Goal: Information Seeking & Learning: Learn about a topic

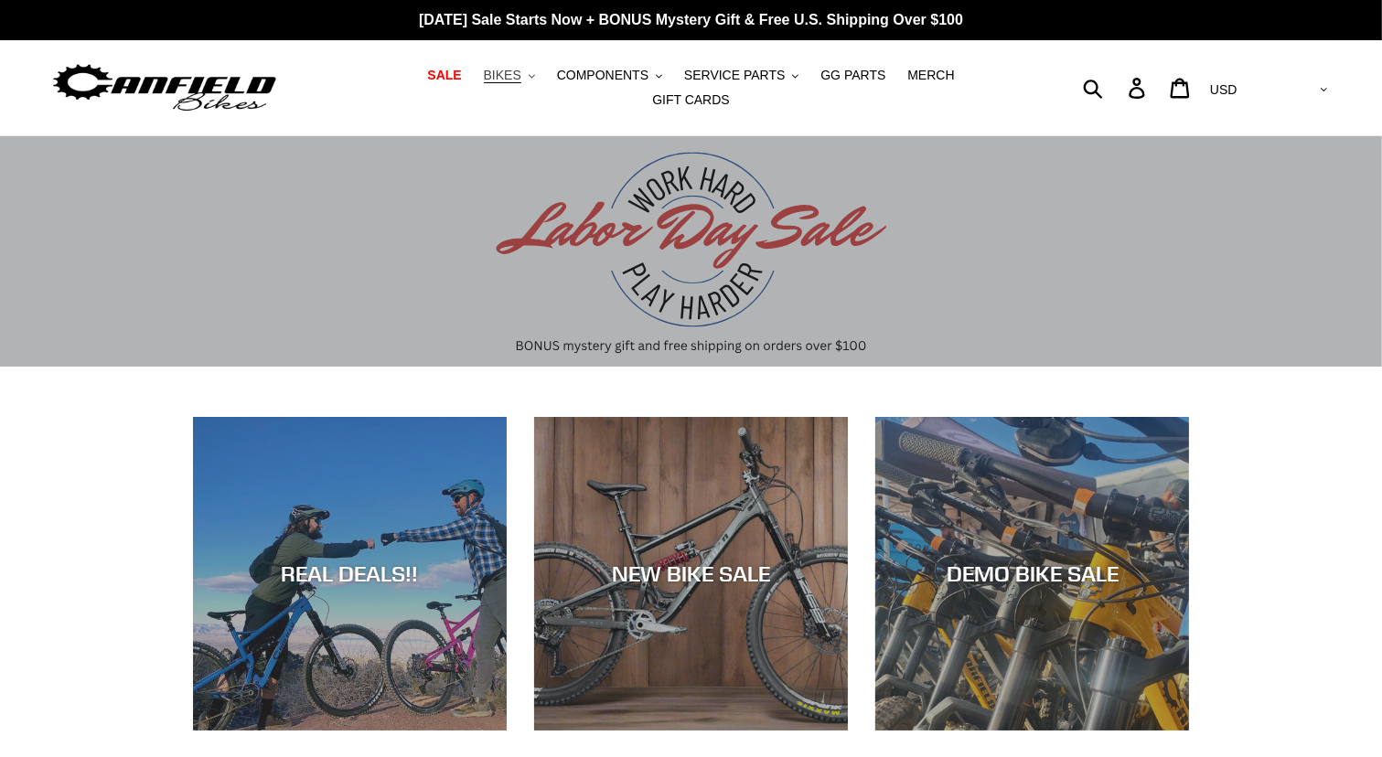
click at [494, 83] on button "BIKES .cls-1{fill:#231f20}" at bounding box center [510, 75] width 70 height 25
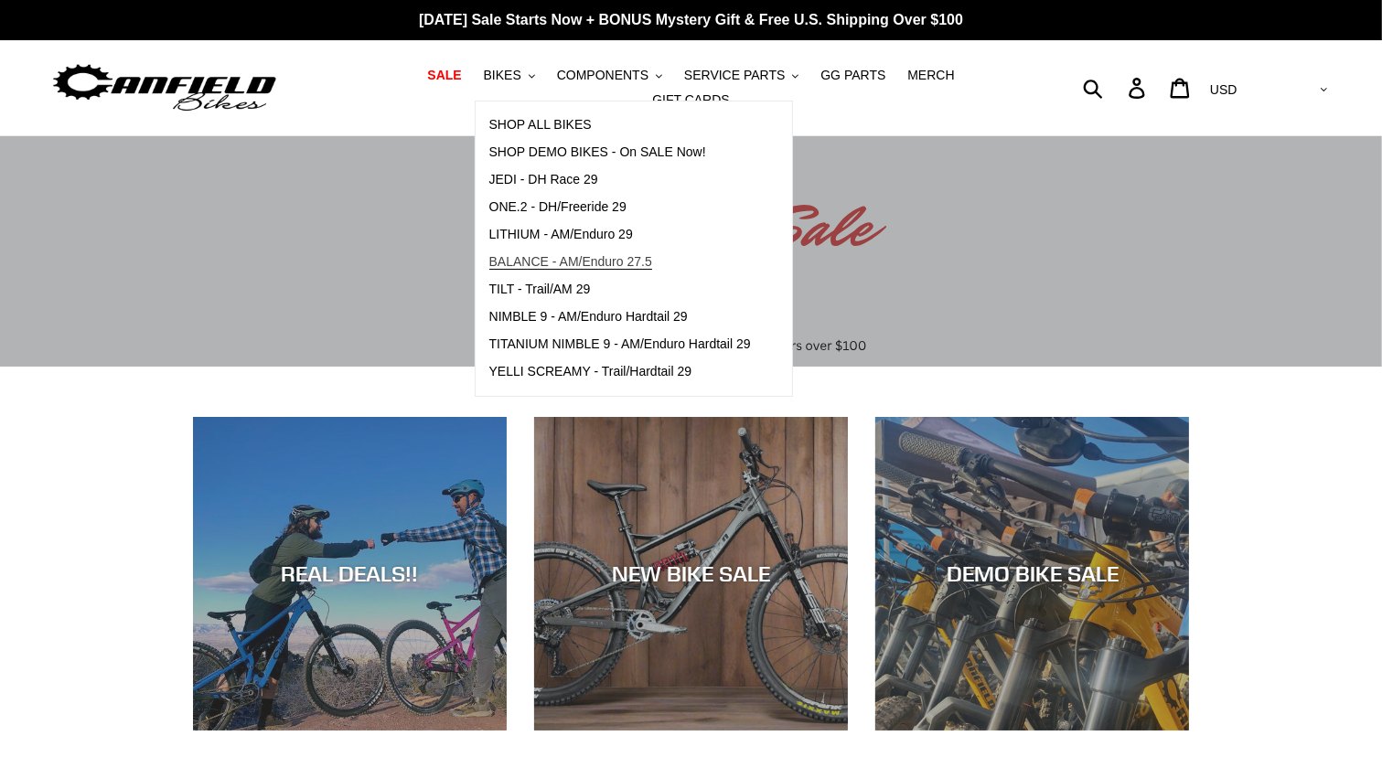
click at [502, 270] on span "BALANCE - AM/Enduro 27.5" at bounding box center [570, 262] width 163 height 16
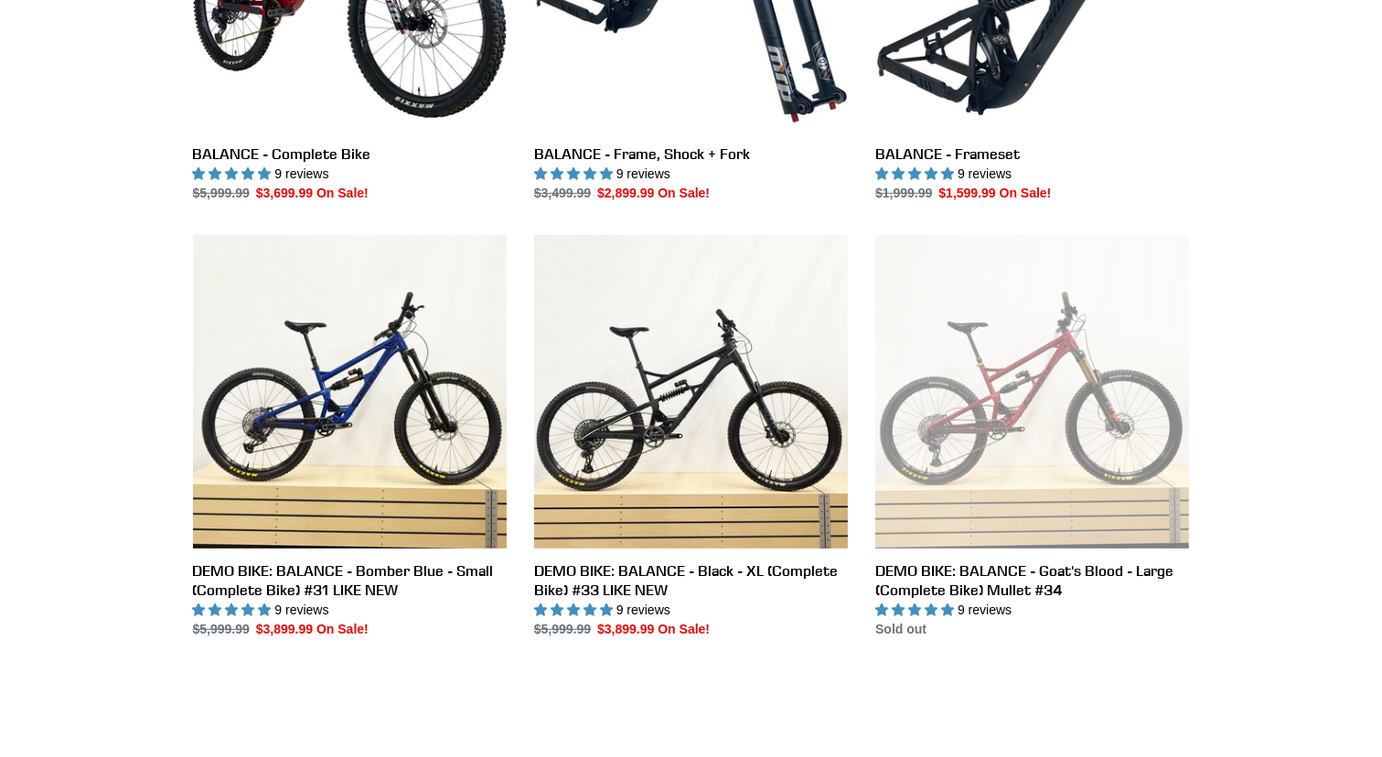
scroll to position [732, 0]
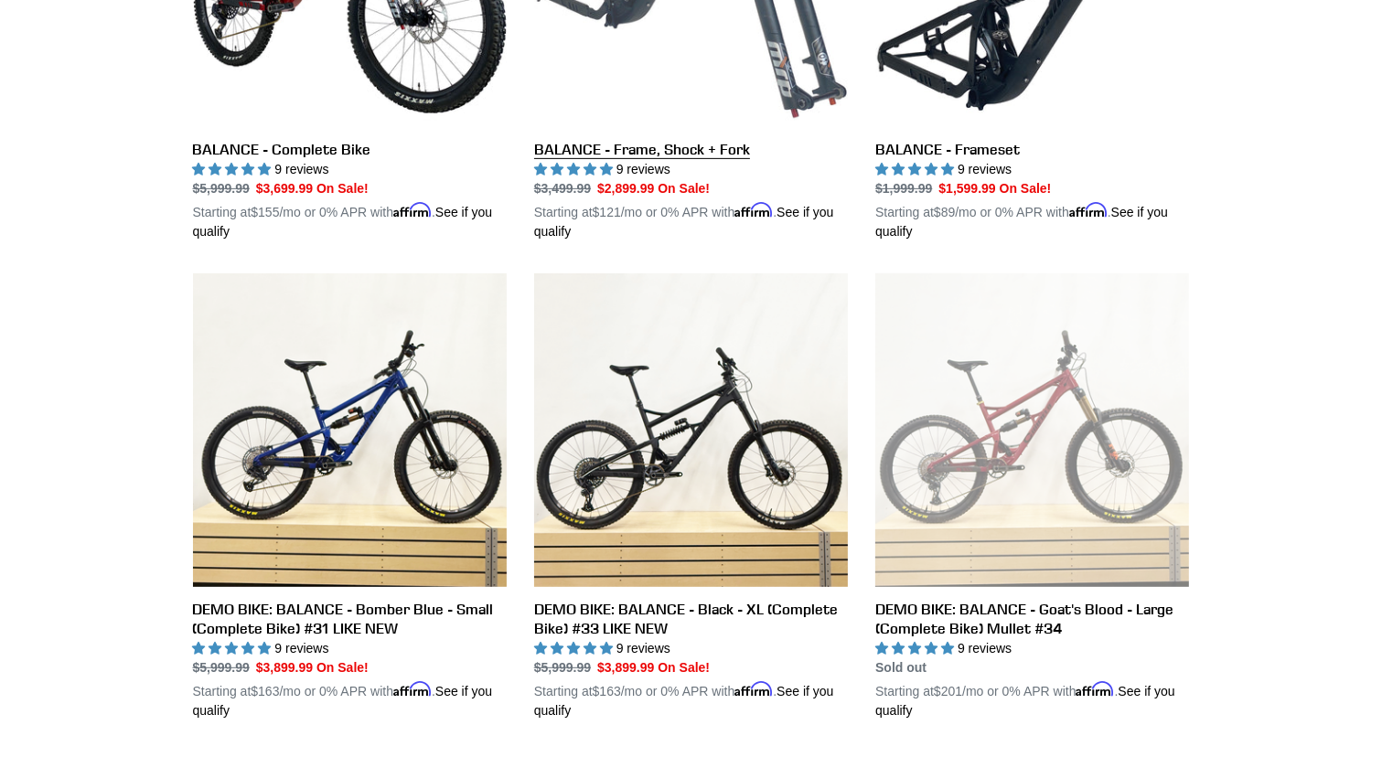
click at [703, 47] on link "BALANCE - Frame, Shock + Fork" at bounding box center [691, 27] width 314 height 428
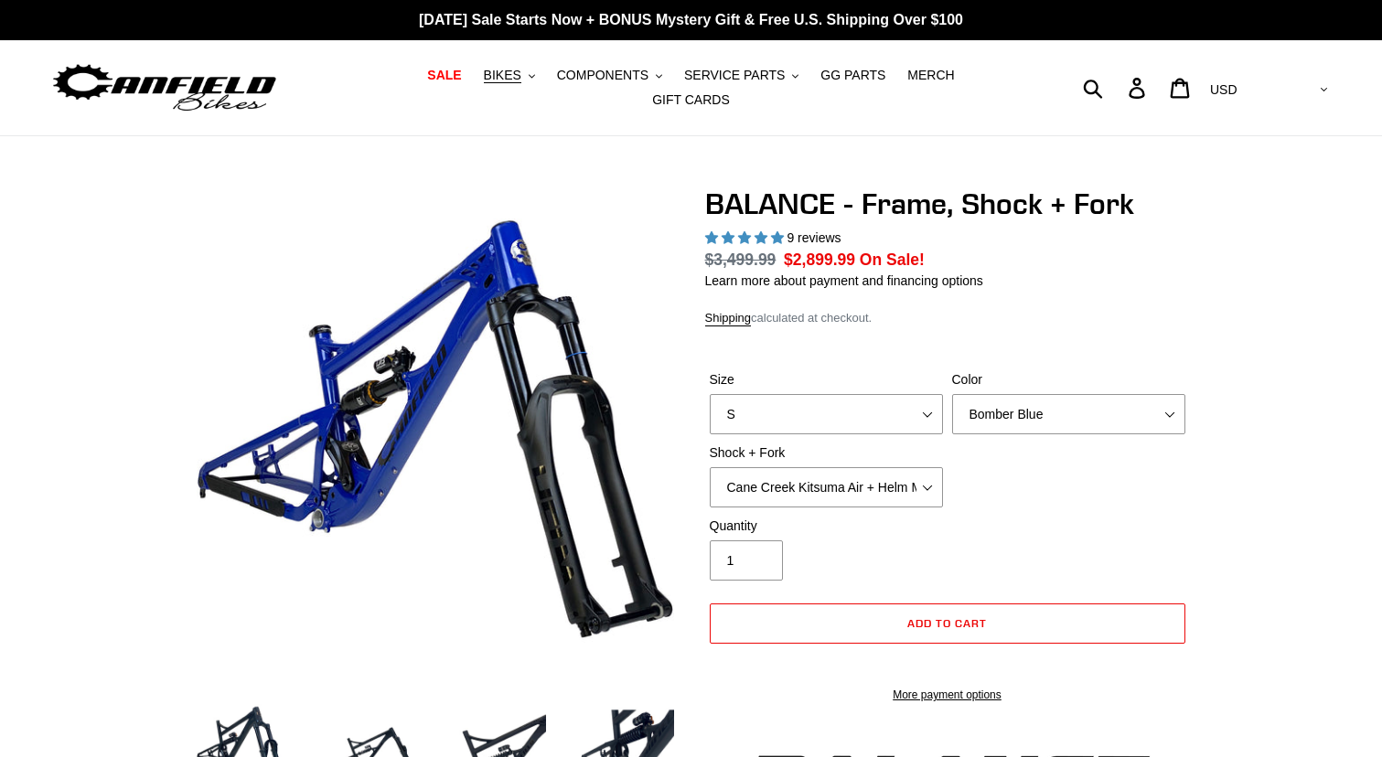
select select "highest-rating"
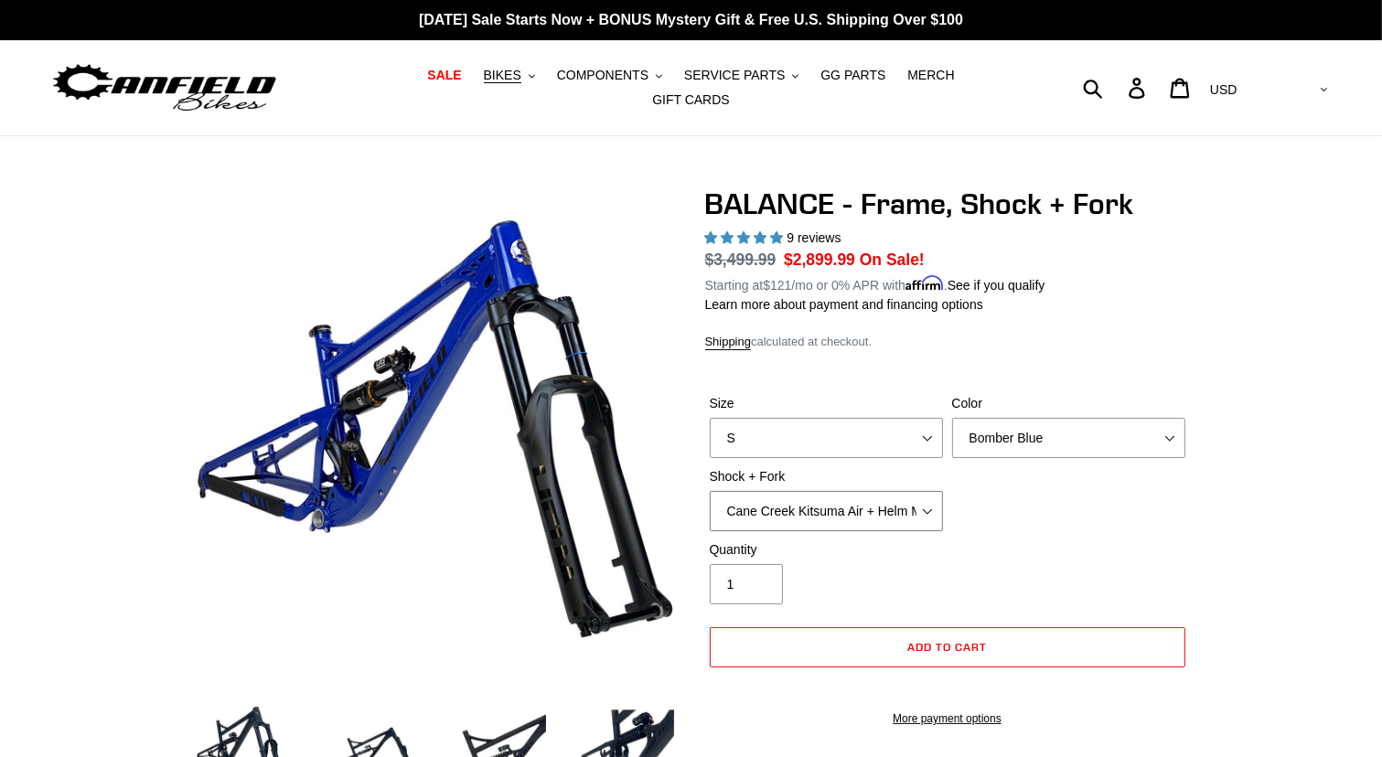
click at [928, 496] on select "Cane Creek Kitsuma Air + Helm MKII 27.5 170mm Fox Float X2 or DHX2 + Fox Float …" at bounding box center [826, 511] width 233 height 40
click at [710, 491] on select "Cane Creek Kitsuma Air + Helm MKII 27.5 170mm Fox Float X2 or DHX2 + Fox Float …" at bounding box center [826, 511] width 233 height 40
click at [1182, 525] on div "Size S M L XL Color Bomber Blue Goat's Blood Stealth Black Shock + Fork Cane Cr…" at bounding box center [947, 467] width 485 height 146
click at [928, 499] on select "Cane Creek Kitsuma Air + Helm MKII 27.5 170mm Fox Float X2 or DHX2 + Fox Float …" at bounding box center [826, 511] width 233 height 40
select select "Fox Float X2 or DHX2 + Fox Float GripX2 Kashima 170mm (29 or 27.5)"
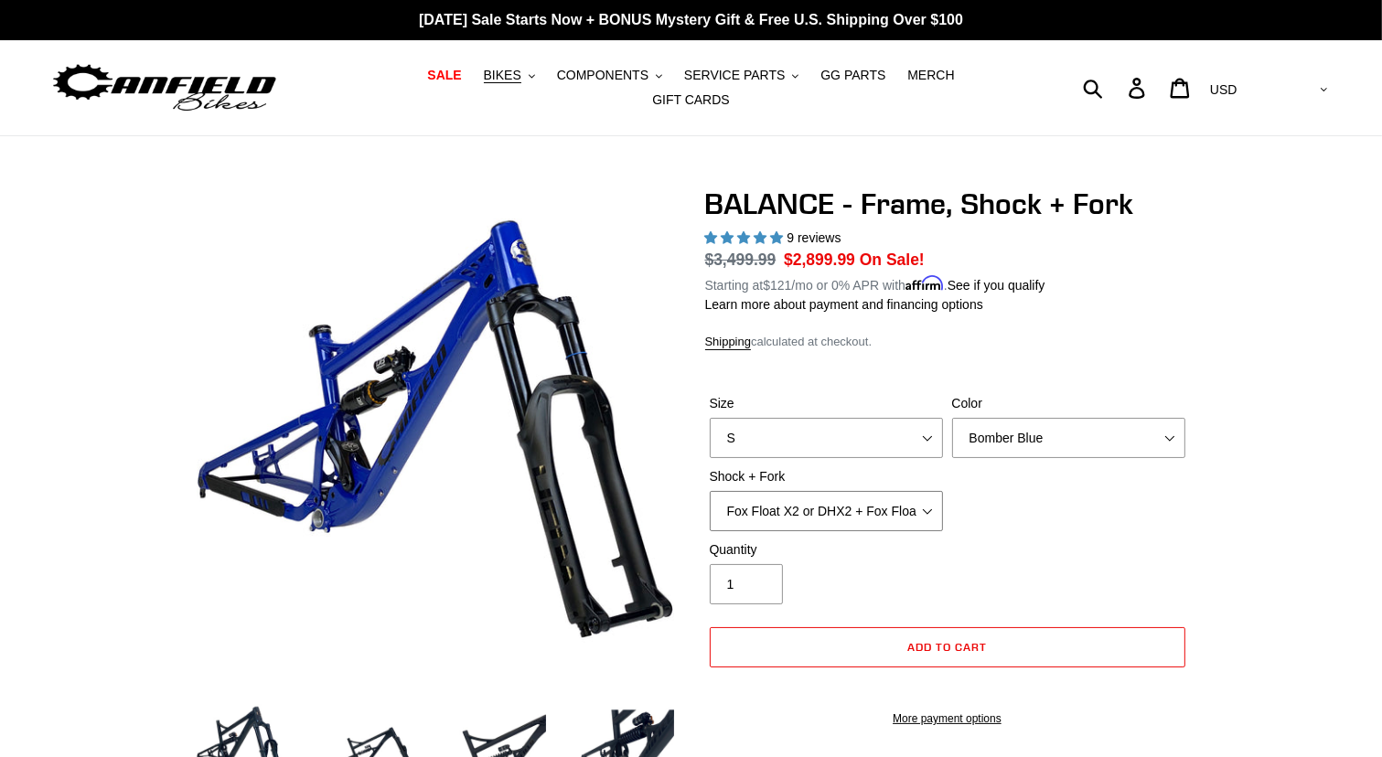
click at [710, 491] on select "Cane Creek Kitsuma Air + Helm MKII 27.5 170mm Fox Float X2 or DHX2 + Fox Float …" at bounding box center [826, 511] width 233 height 40
click at [927, 497] on select "Cane Creek Kitsuma Air + Helm MKII 27.5 170mm Fox Float X2 or DHX2 + Fox Float …" at bounding box center [826, 511] width 233 height 40
click at [710, 491] on select "Cane Creek Kitsuma Air + Helm MKII 27.5 170mm Fox Float X2 or DHX2 + Fox Float …" at bounding box center [826, 511] width 233 height 40
click at [925, 497] on select "Cane Creek Kitsuma Air + Helm MKII 27.5 170mm Fox Float X2 or DHX2 + Fox Float …" at bounding box center [826, 511] width 233 height 40
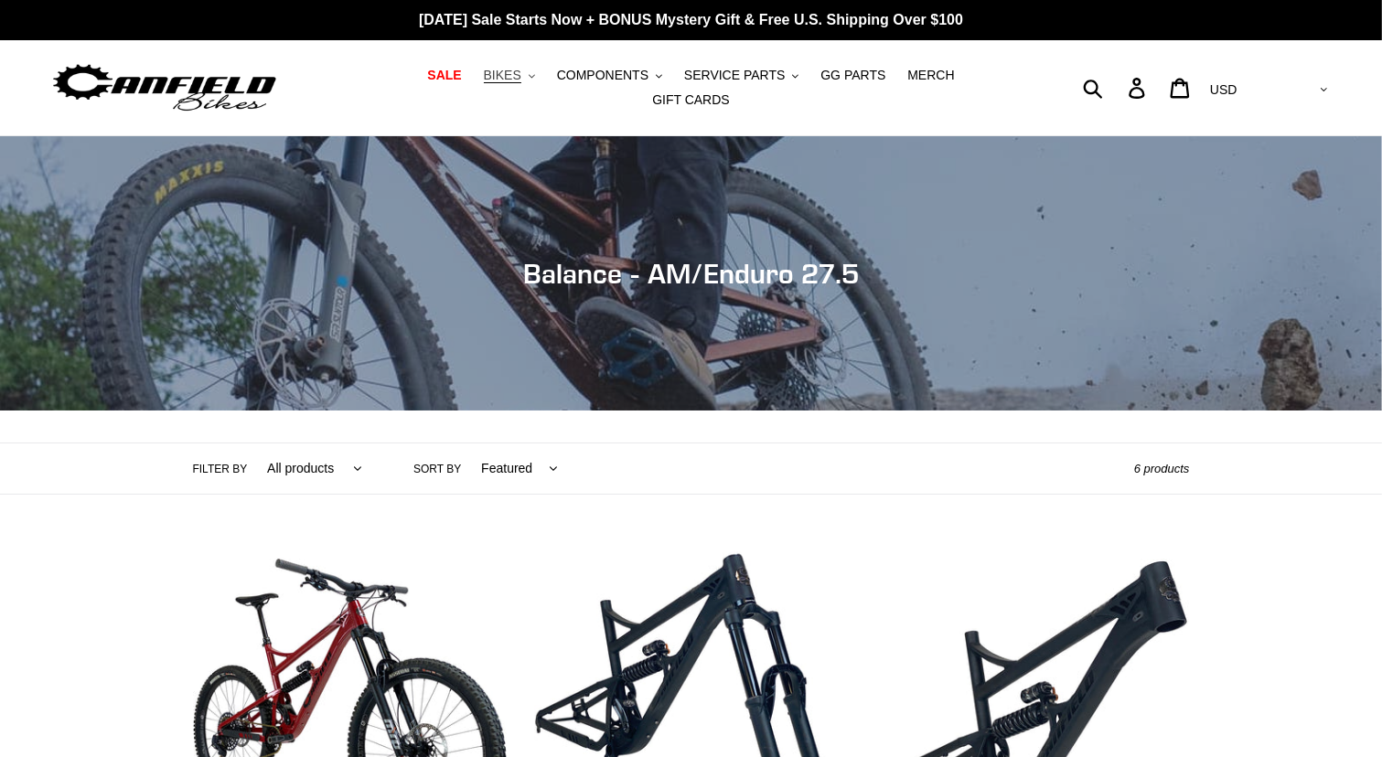
click at [494, 83] on button "BIKES .cls-1{fill:#231f20}" at bounding box center [510, 75] width 70 height 25
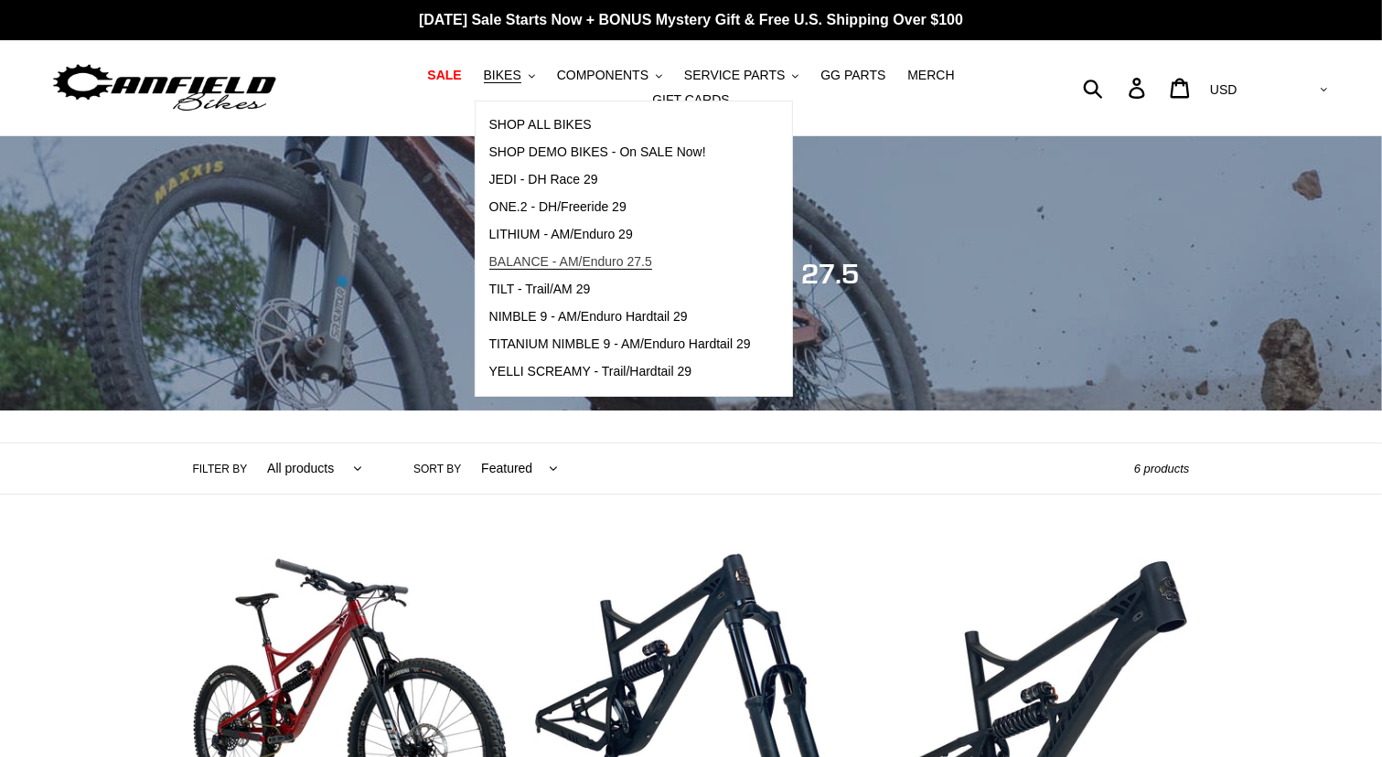
click at [503, 264] on span "BALANCE - AM/Enduro 27.5" at bounding box center [570, 262] width 163 height 16
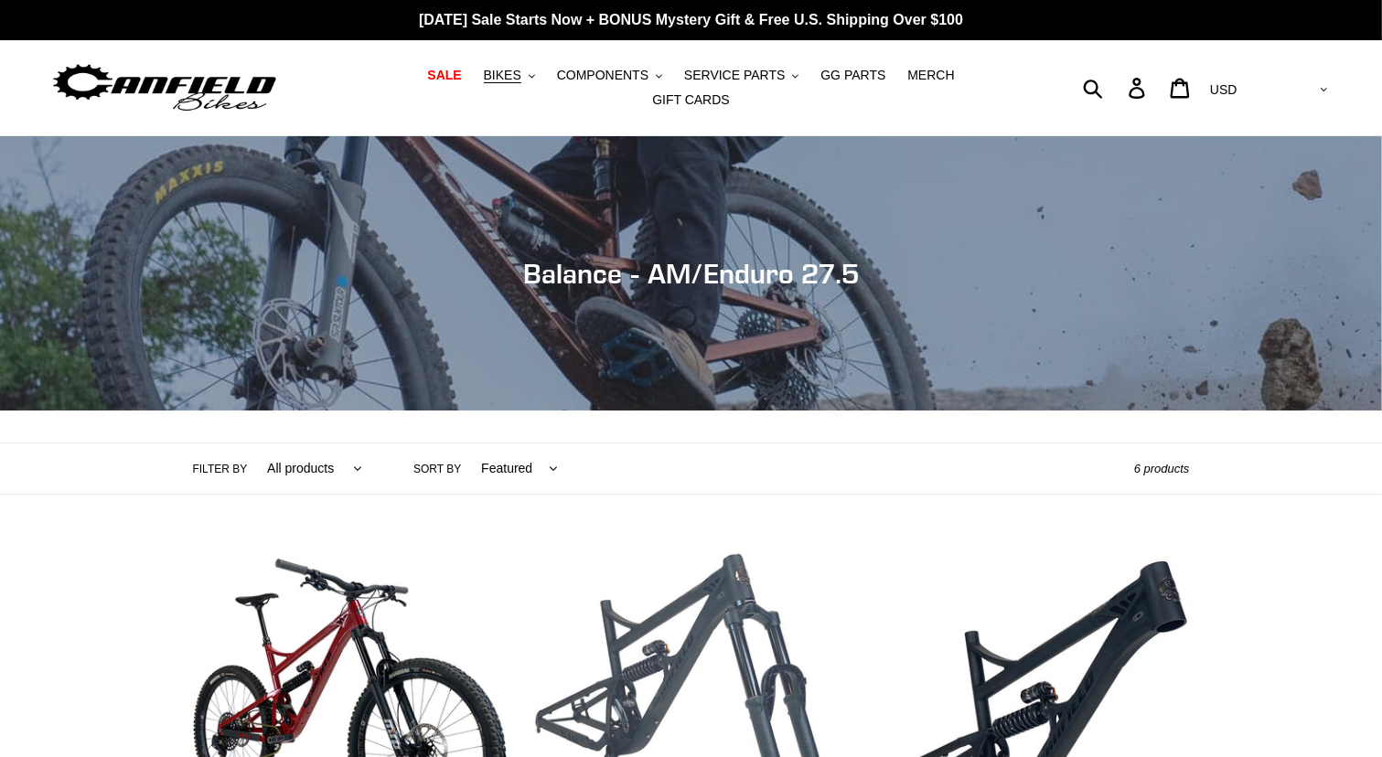
click at [663, 593] on link "BALANCE - Frame, Shock + Fork" at bounding box center [691, 759] width 314 height 428
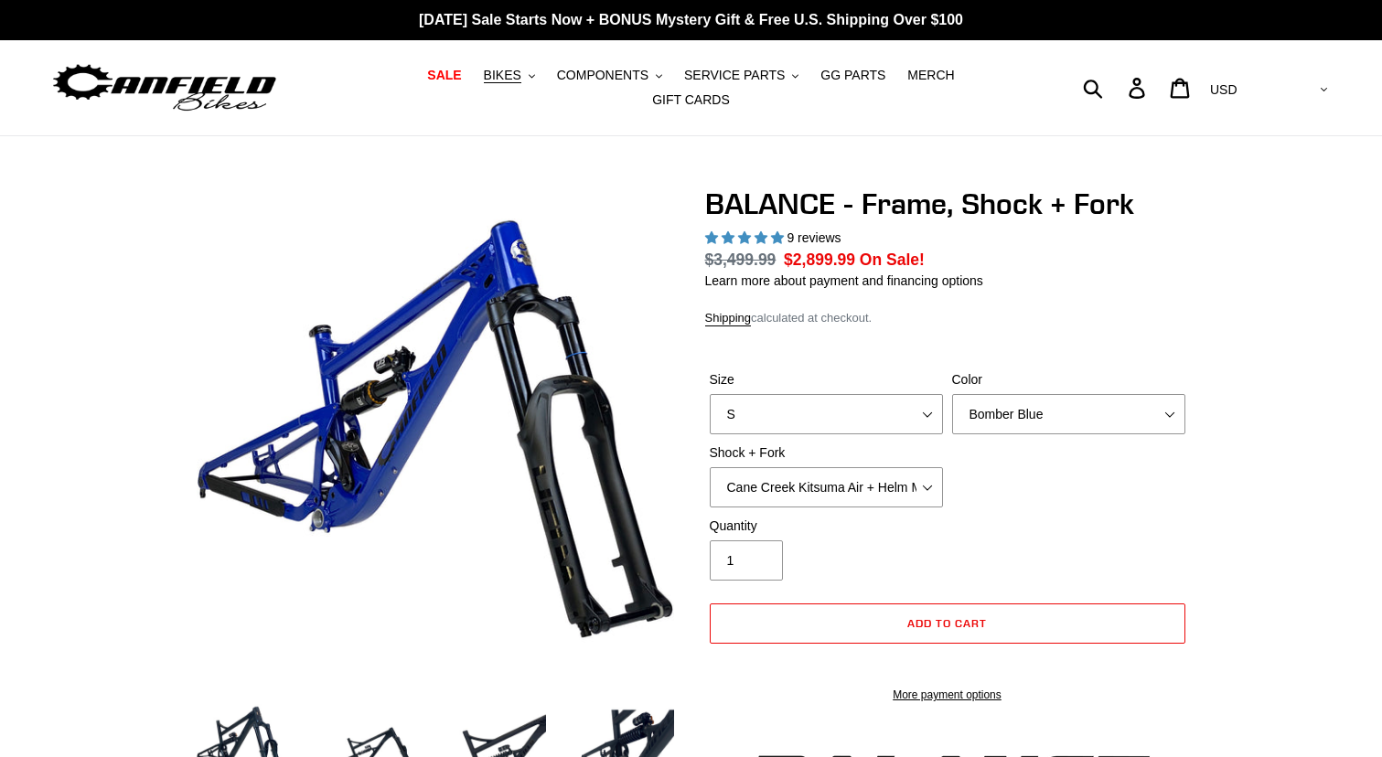
select select "highest-rating"
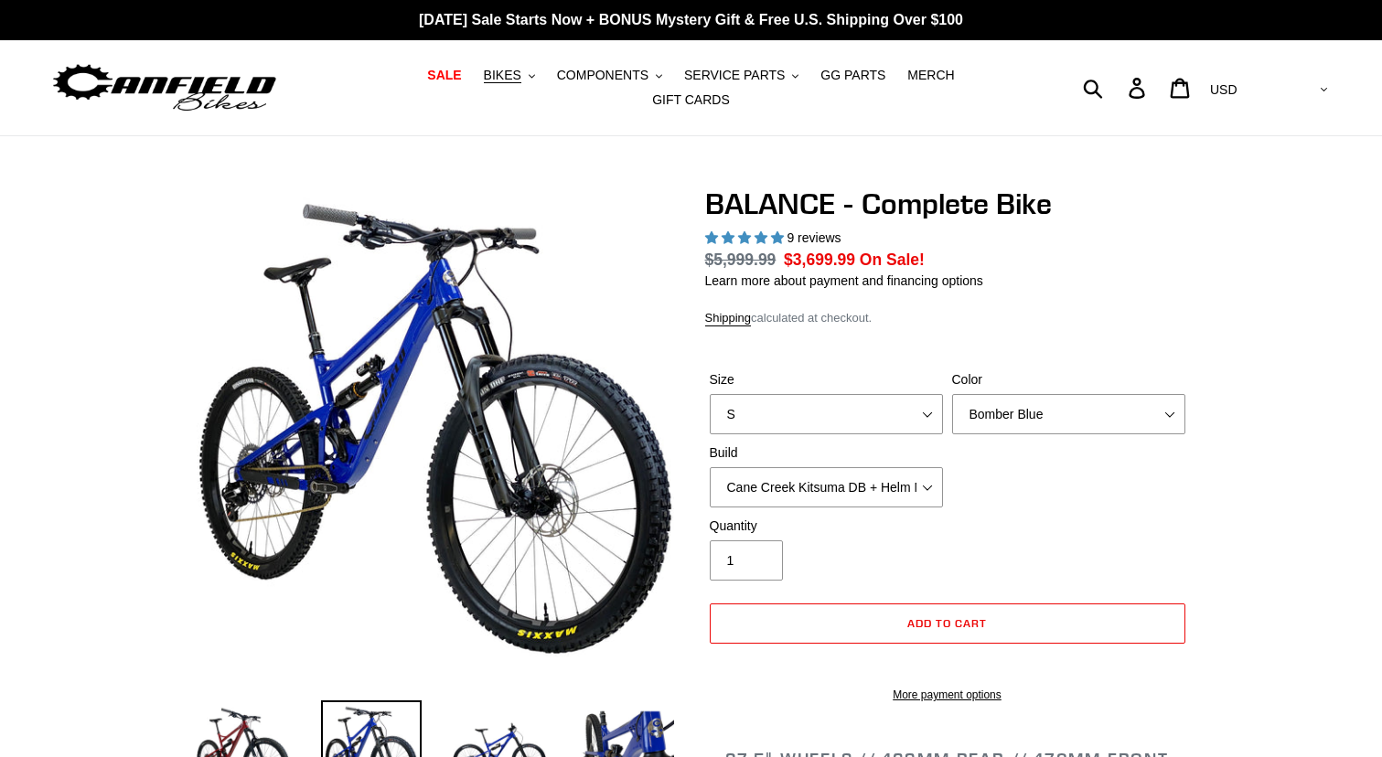
select select "highest-rating"
click at [931, 475] on select "Cane Creek Kitsuma DB + Helm MKII + SRAM GX Cane Creek Kitsuma DB + Helm MKII +…" at bounding box center [826, 487] width 233 height 40
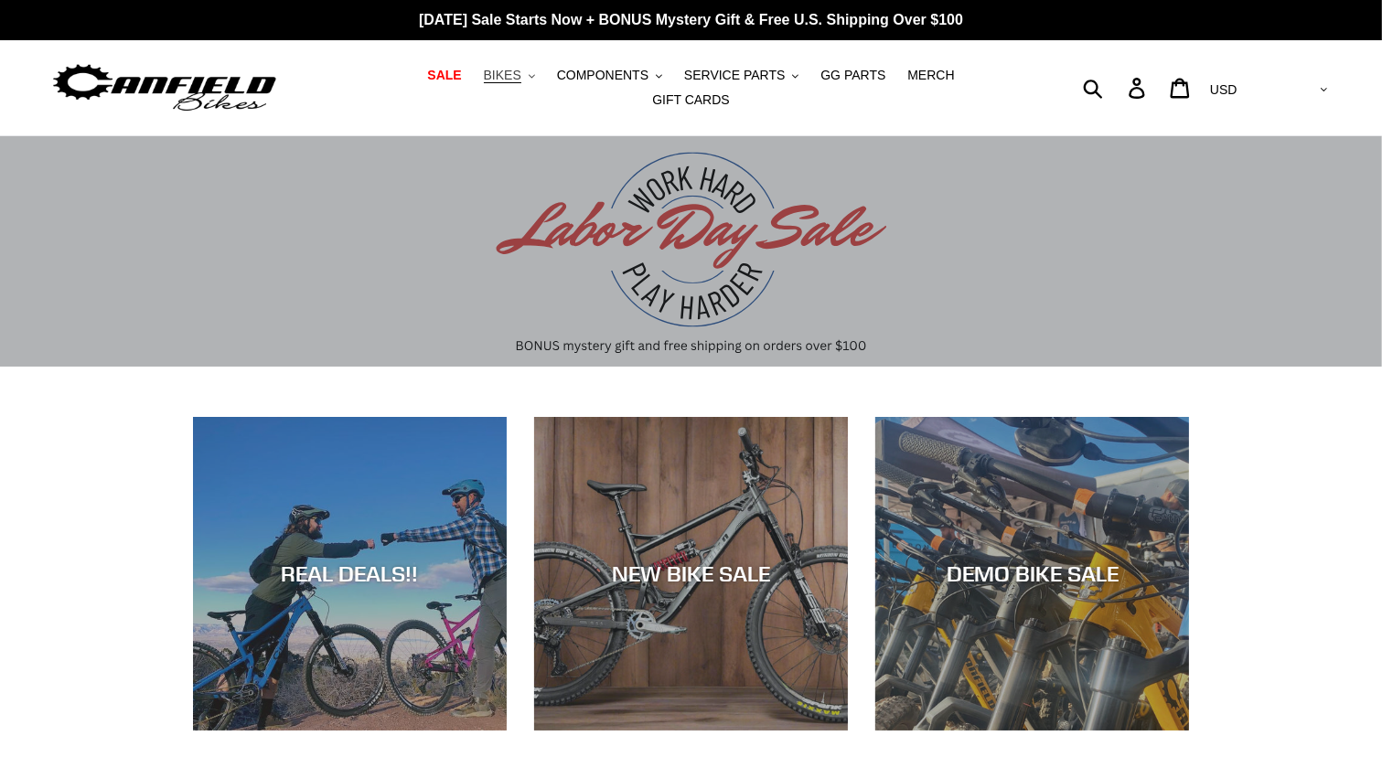
click at [490, 84] on button "BIKES .cls-1{fill:#231f20}" at bounding box center [510, 75] width 70 height 25
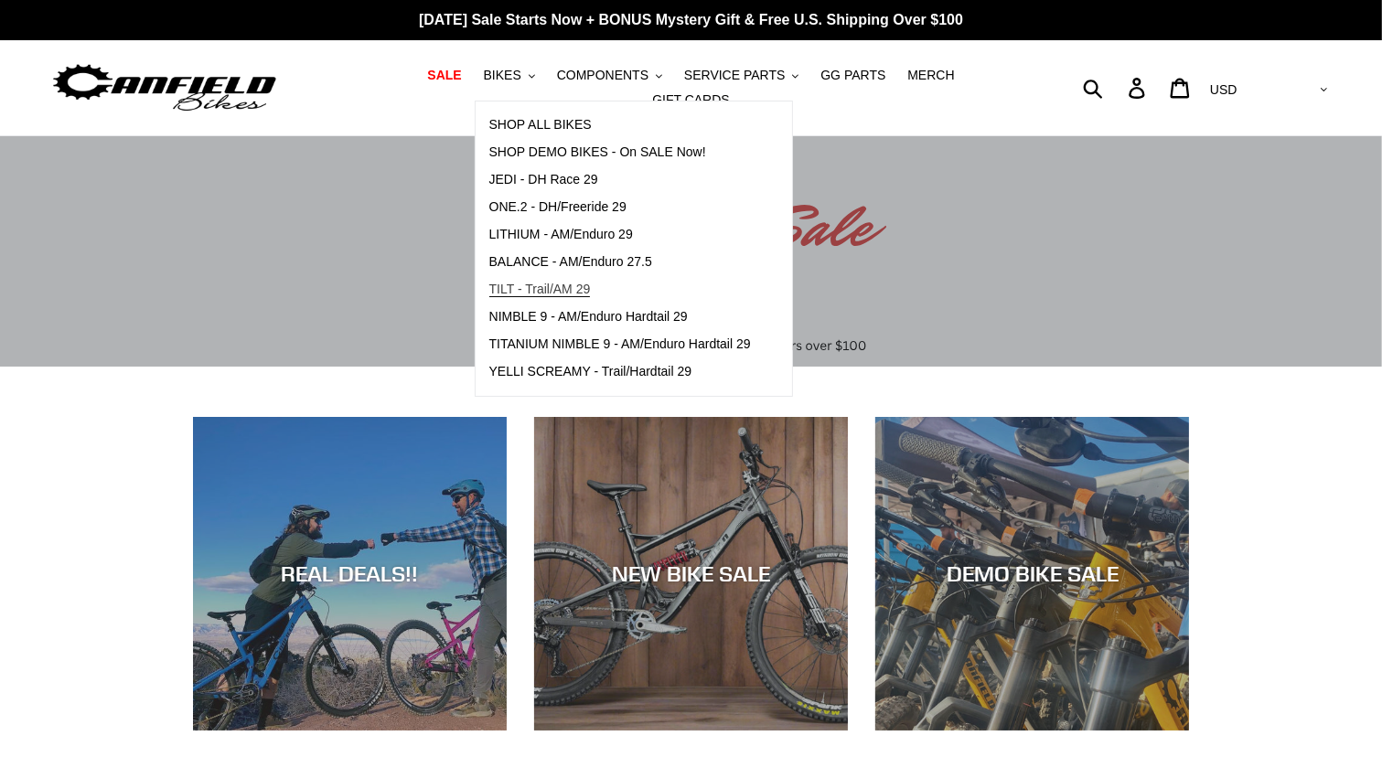
click at [507, 294] on span "TILT - Trail/AM 29" at bounding box center [540, 290] width 102 height 16
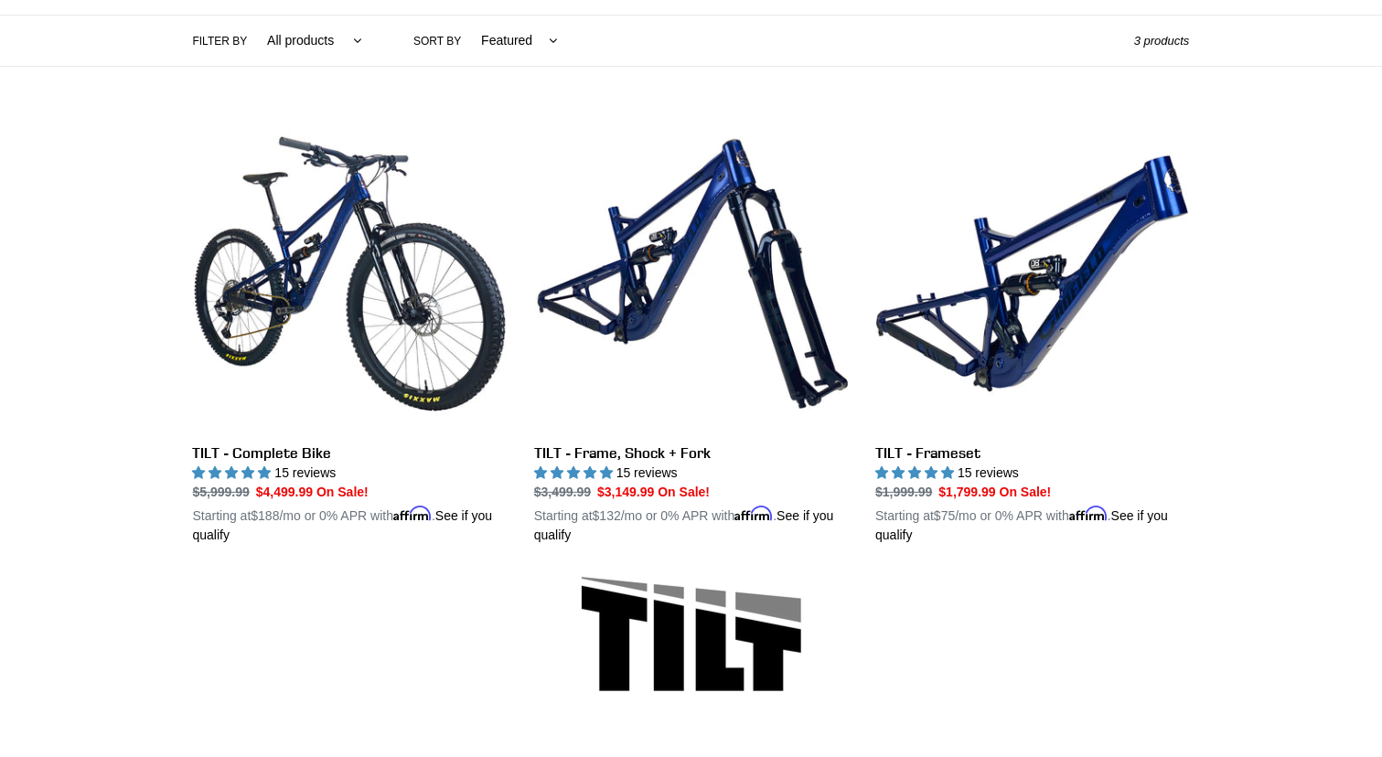
scroll to position [439, 0]
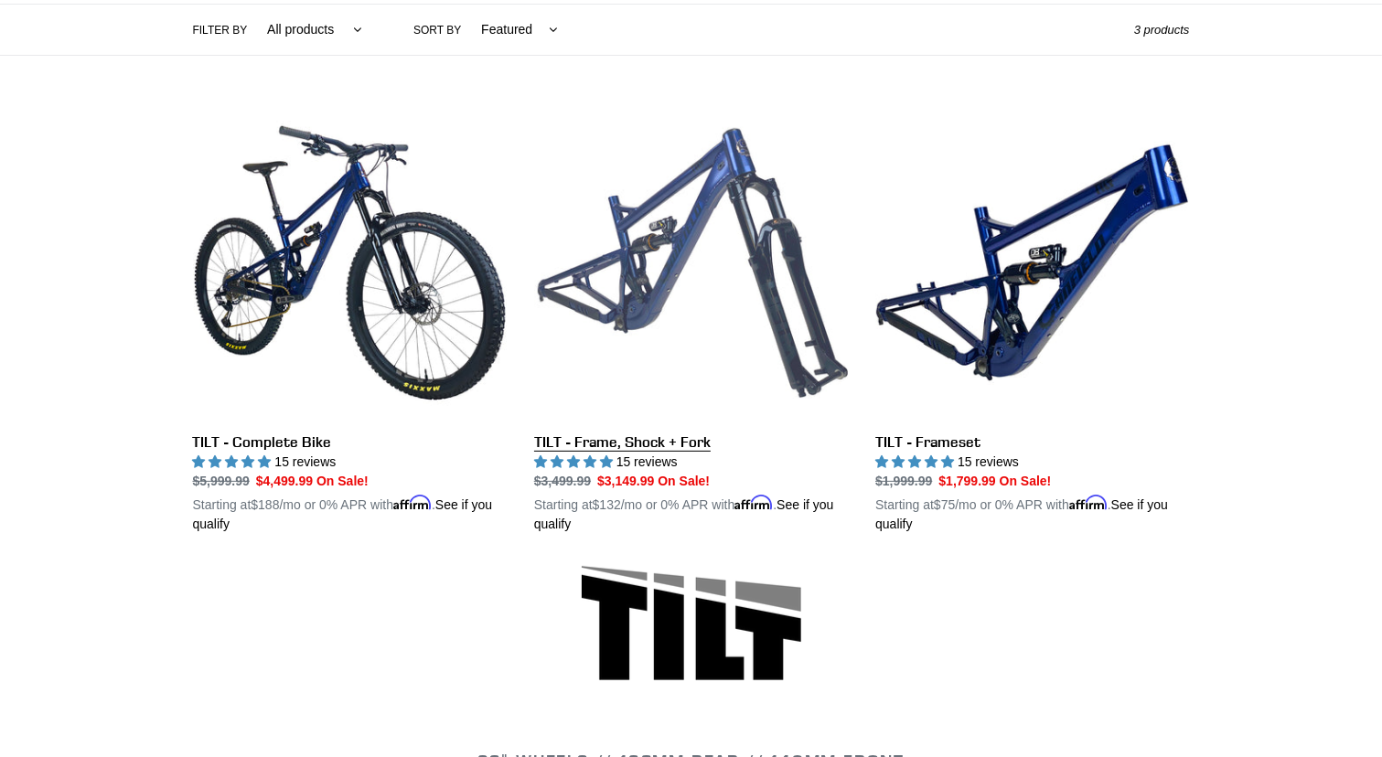
click at [695, 219] on link "TILT - Frame, Shock + Fork" at bounding box center [691, 320] width 314 height 428
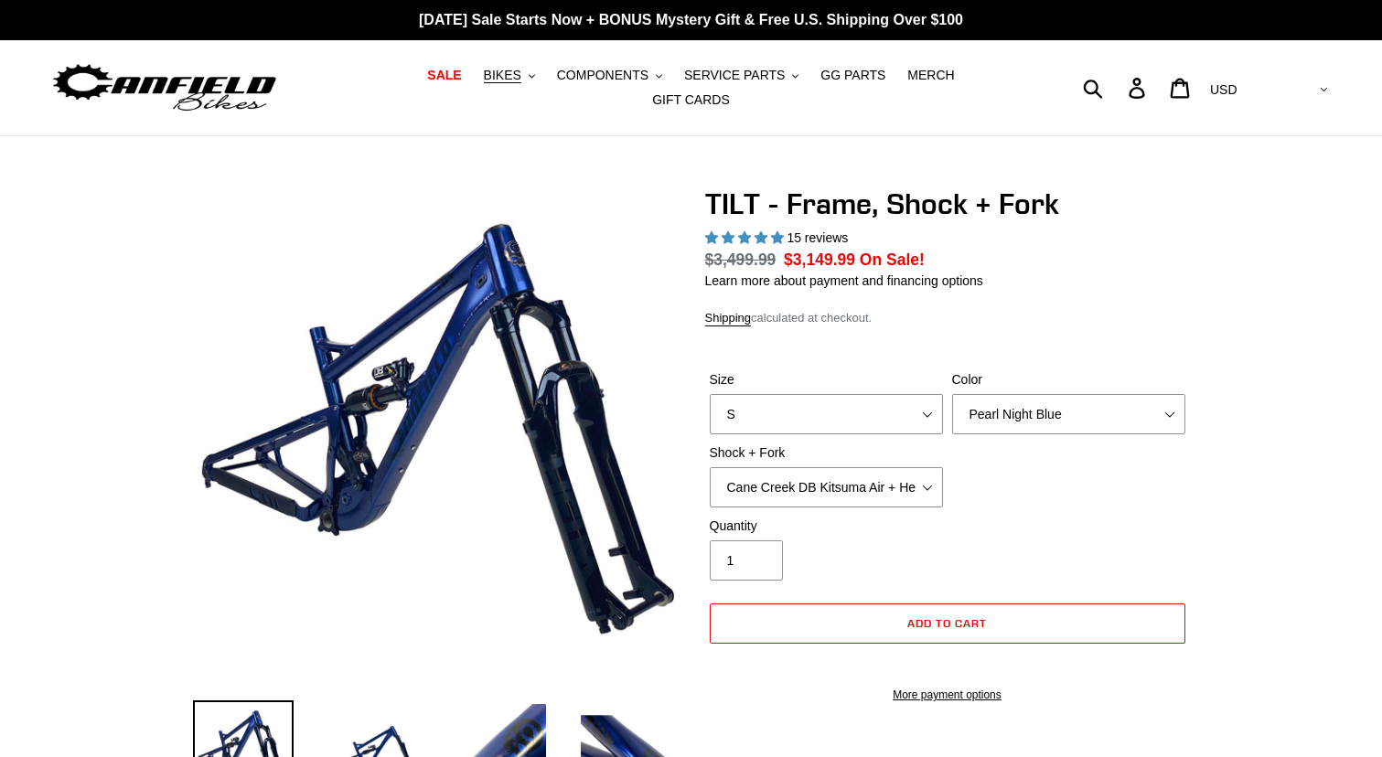
select select "highest-rating"
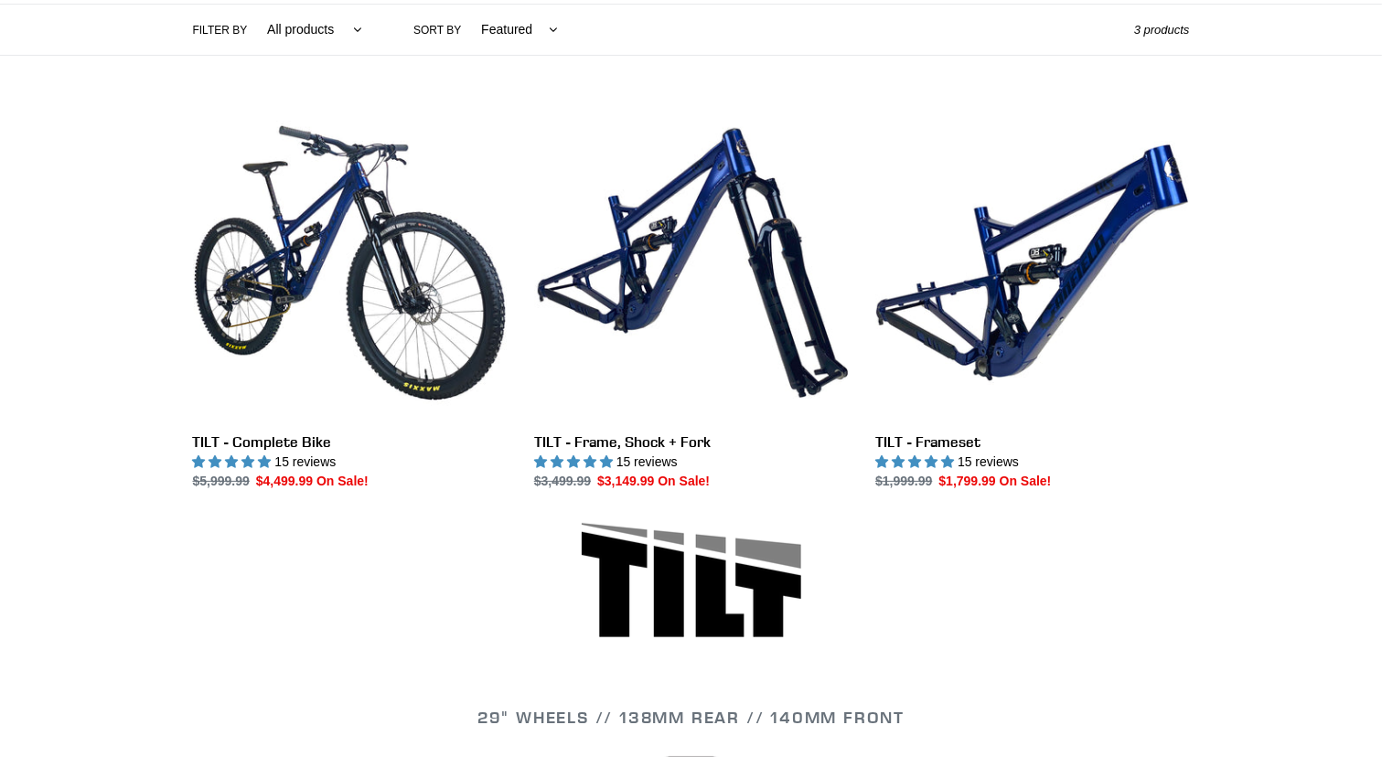
scroll to position [439, 0]
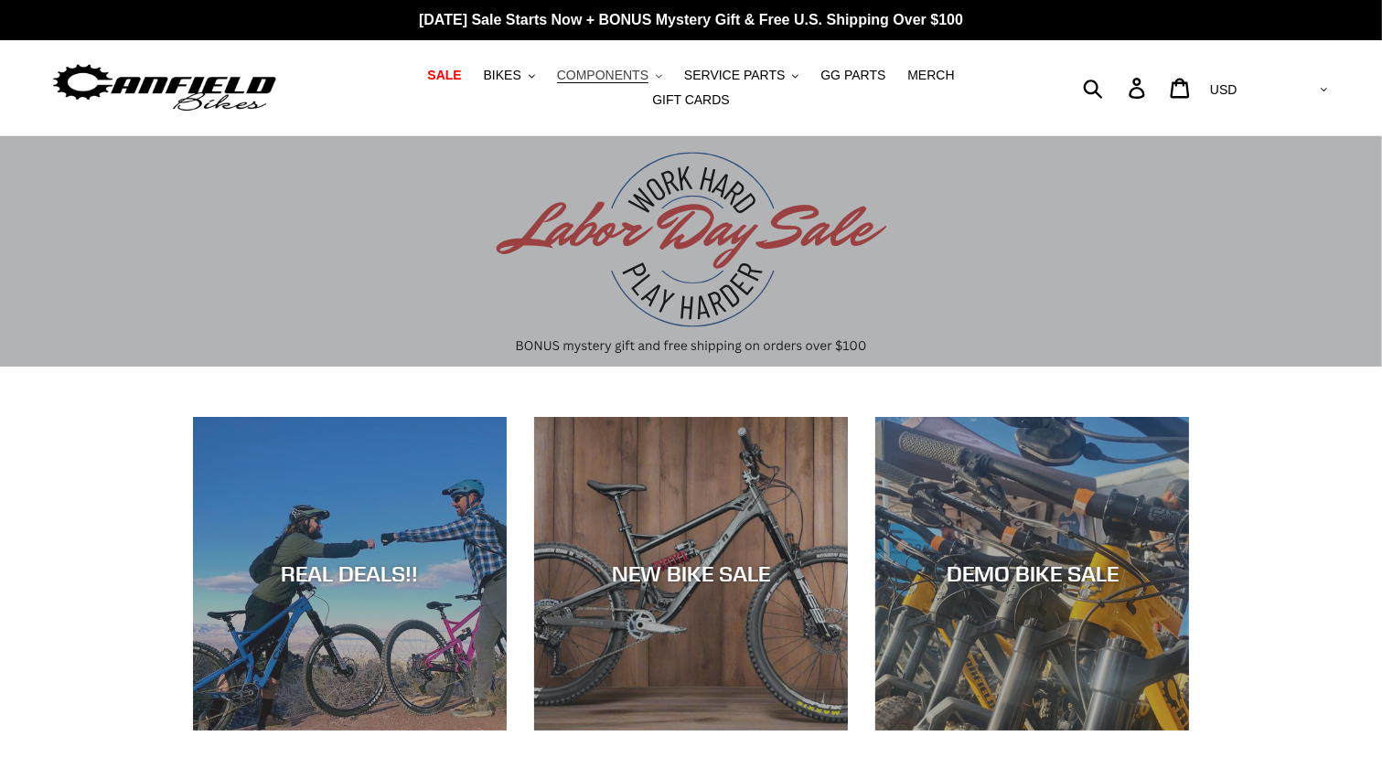
click at [612, 84] on button "COMPONENTS .cls-1{fill:#231f20}" at bounding box center [609, 75] width 123 height 25
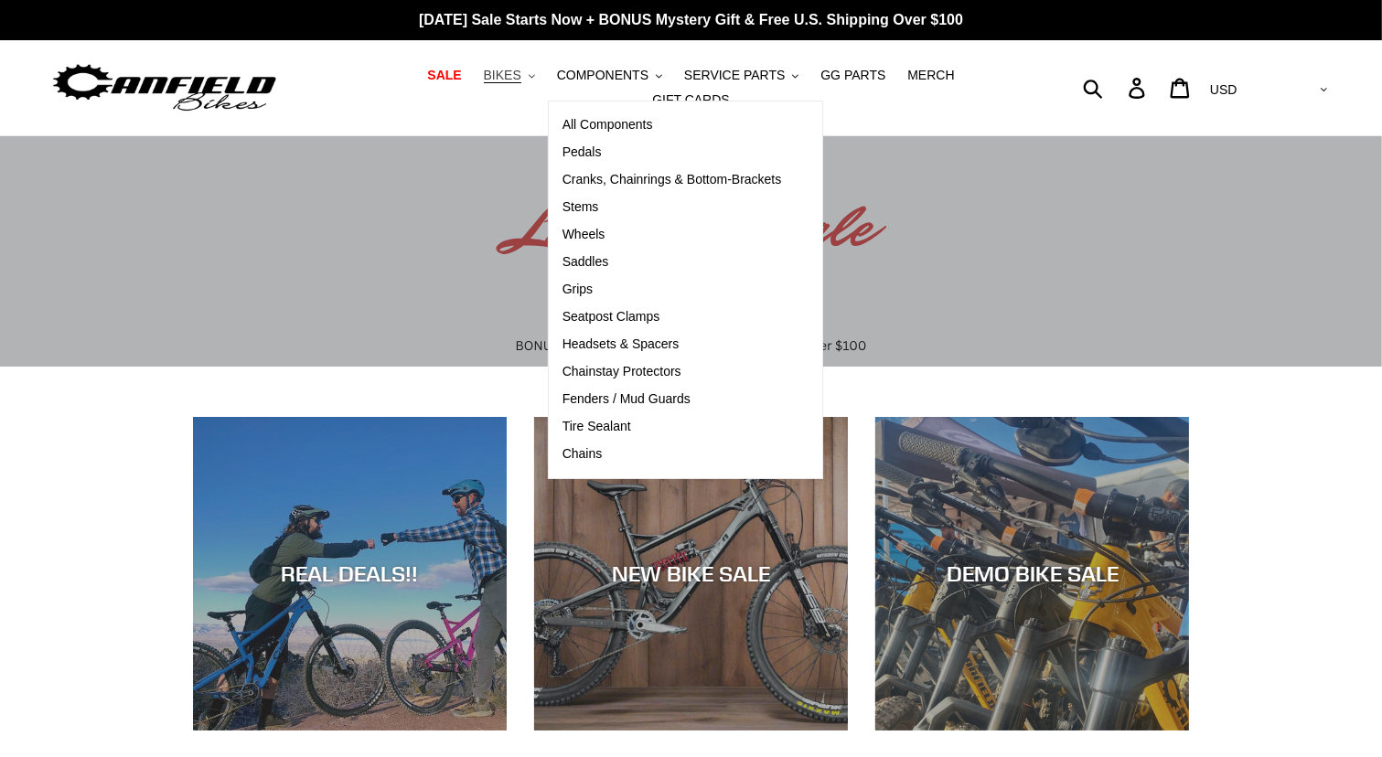
click at [484, 83] on span "BIKES" at bounding box center [503, 76] width 38 height 16
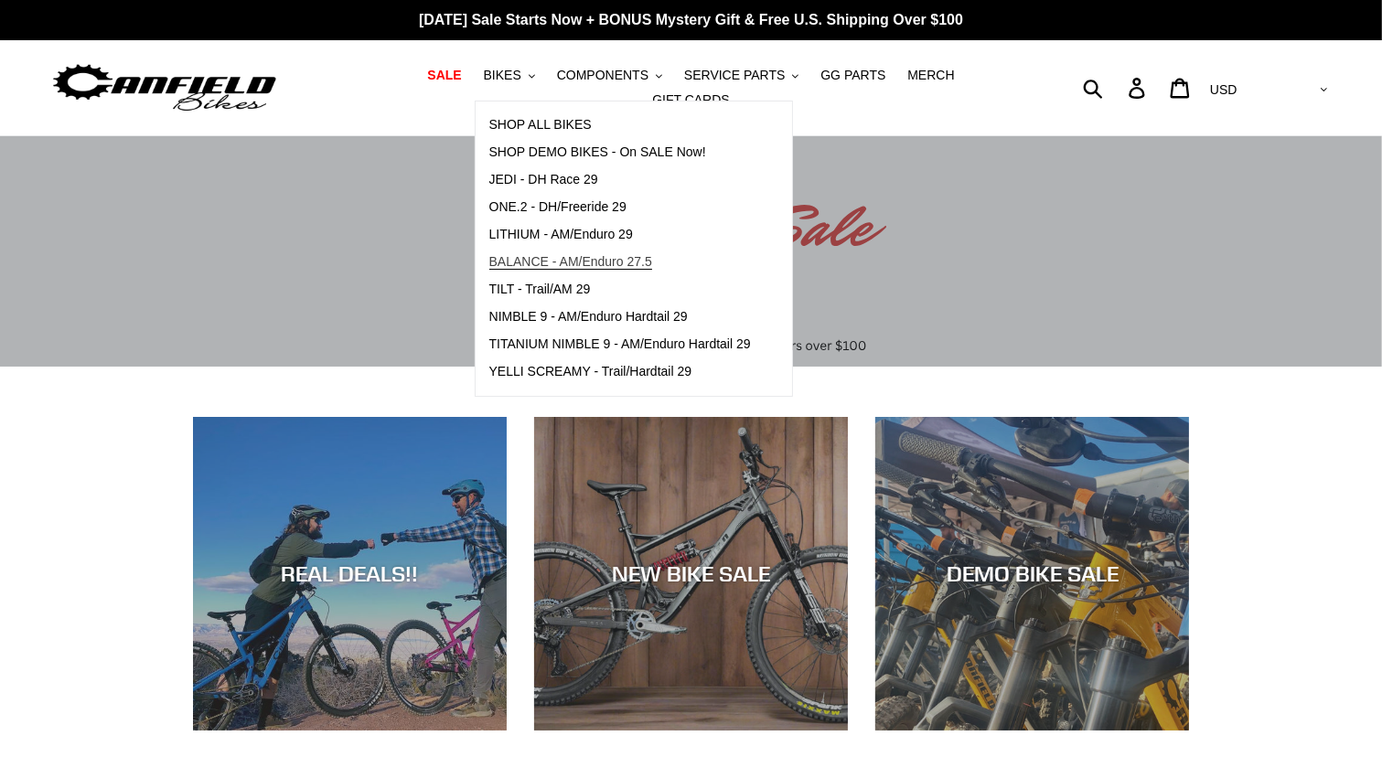
click at [539, 270] on span "BALANCE - AM/Enduro 27.5" at bounding box center [570, 262] width 163 height 16
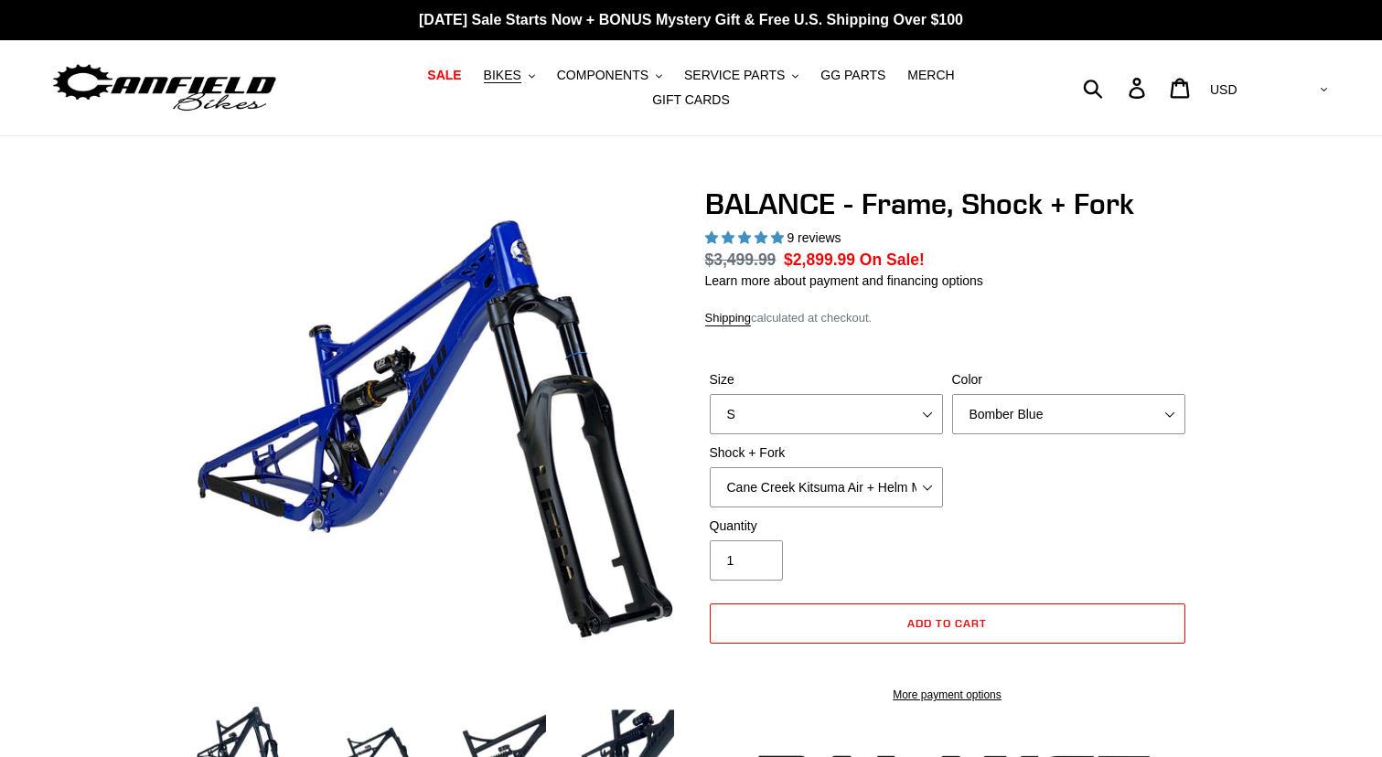
select select "highest-rating"
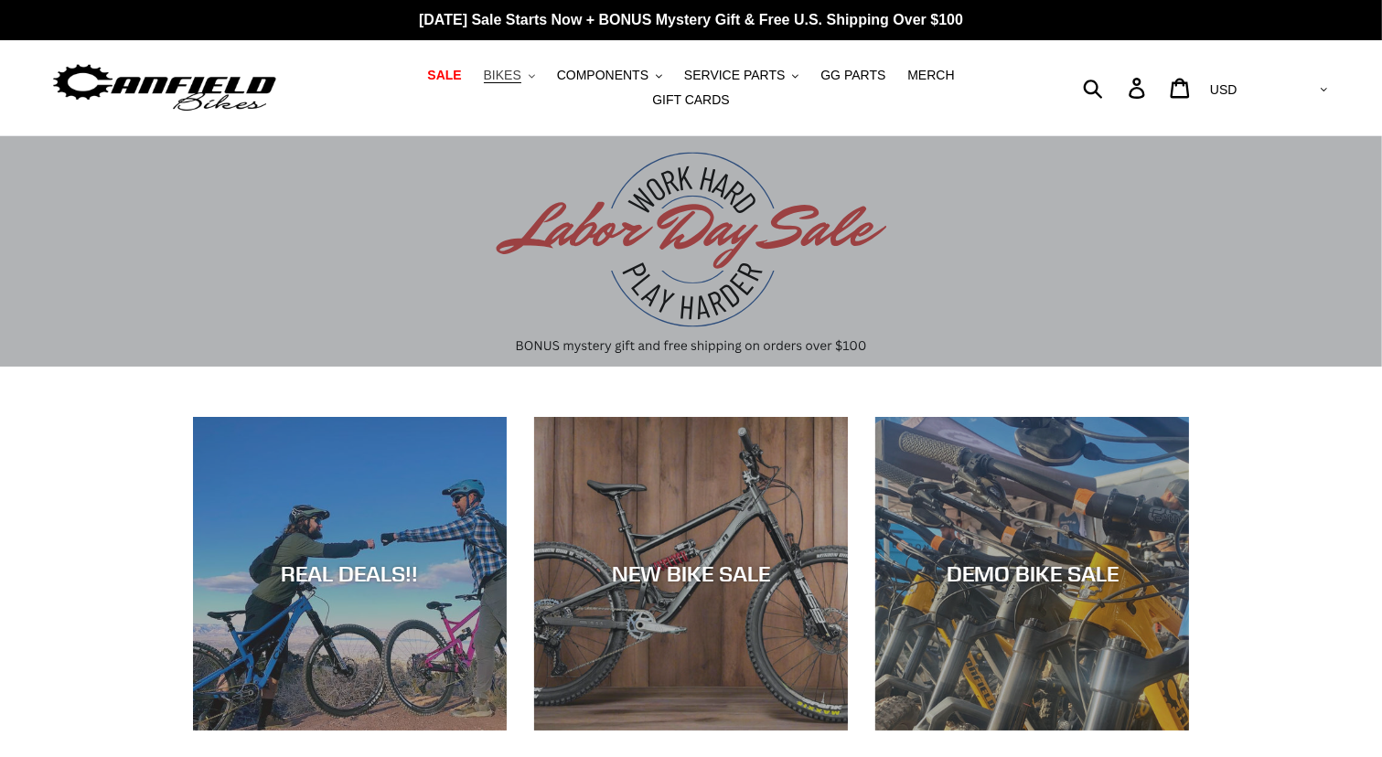
click at [488, 83] on span "BIKES" at bounding box center [503, 76] width 38 height 16
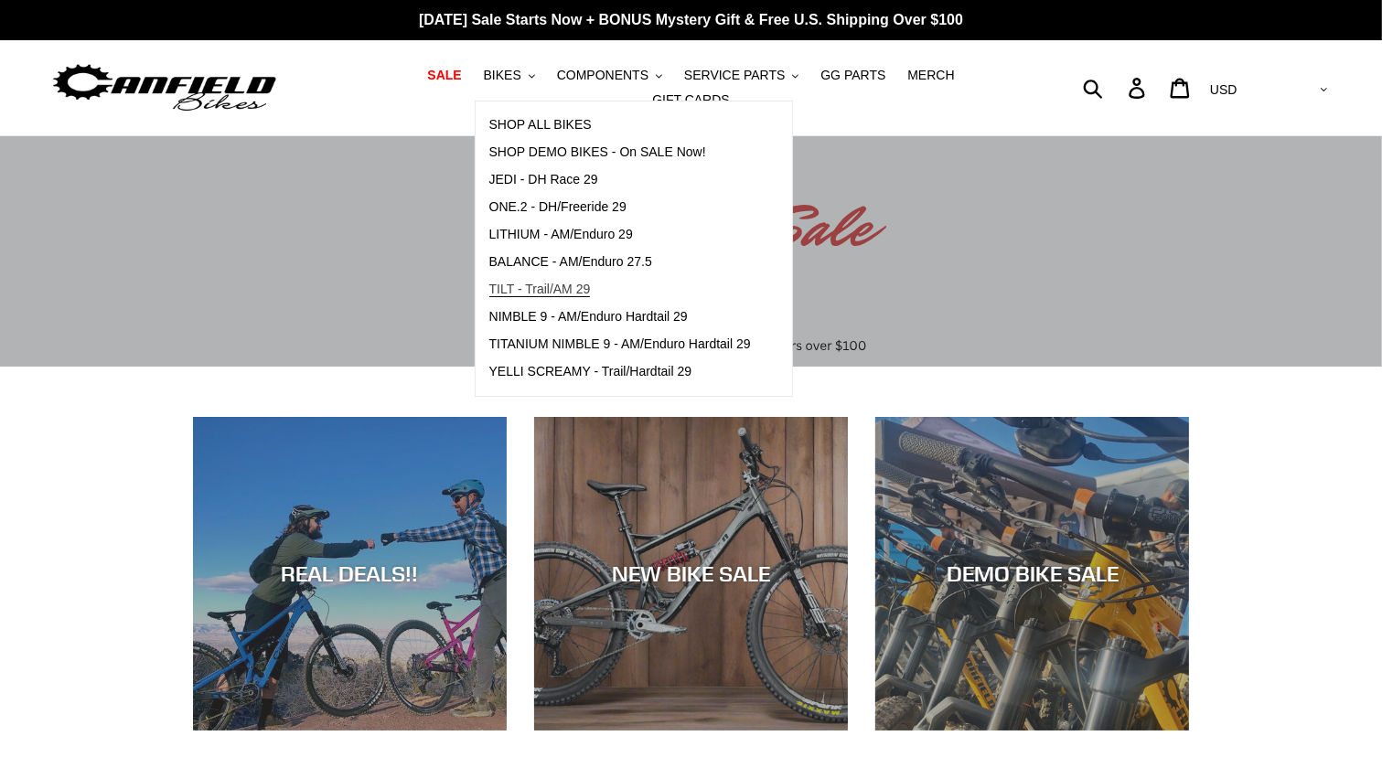
click at [540, 290] on span "TILT - Trail/AM 29" at bounding box center [540, 290] width 102 height 16
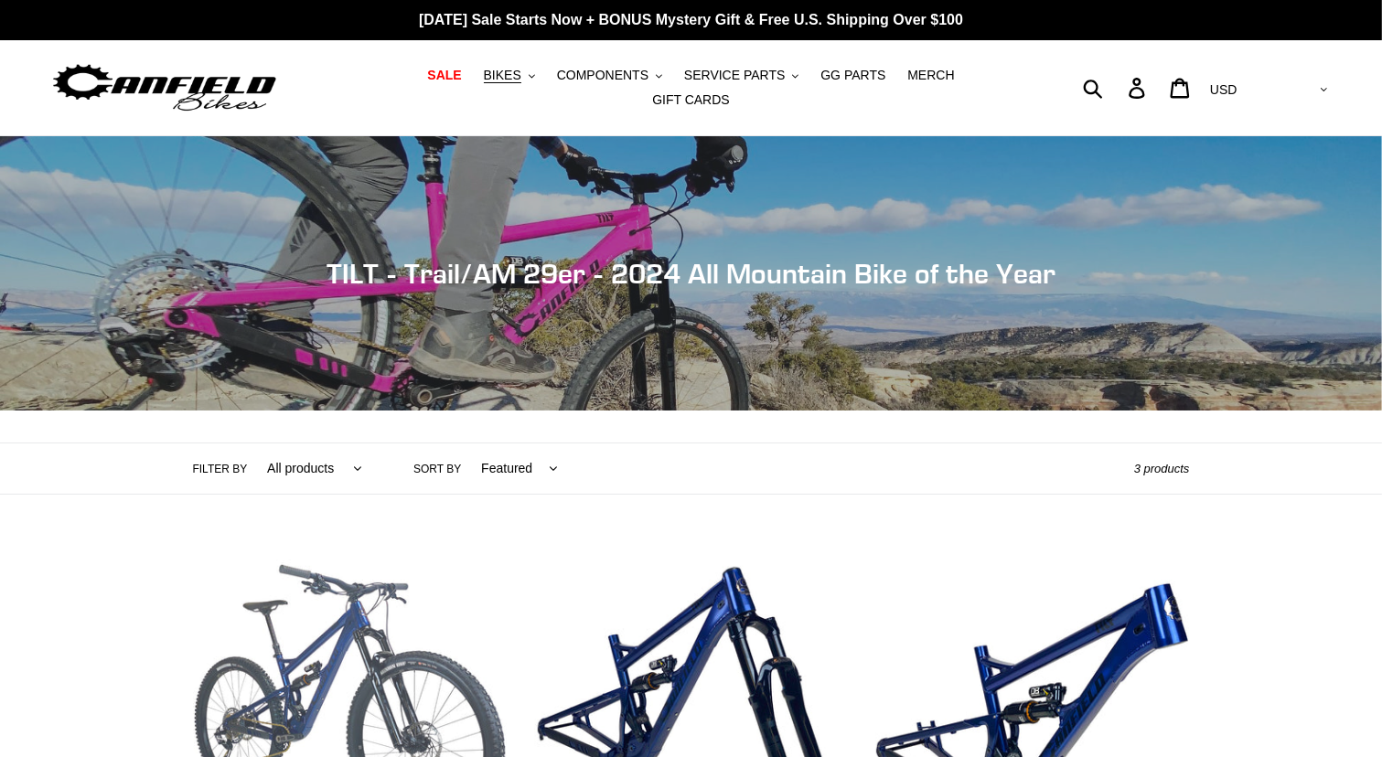
click at [368, 577] on link "TILT - Complete Bike" at bounding box center [350, 737] width 314 height 385
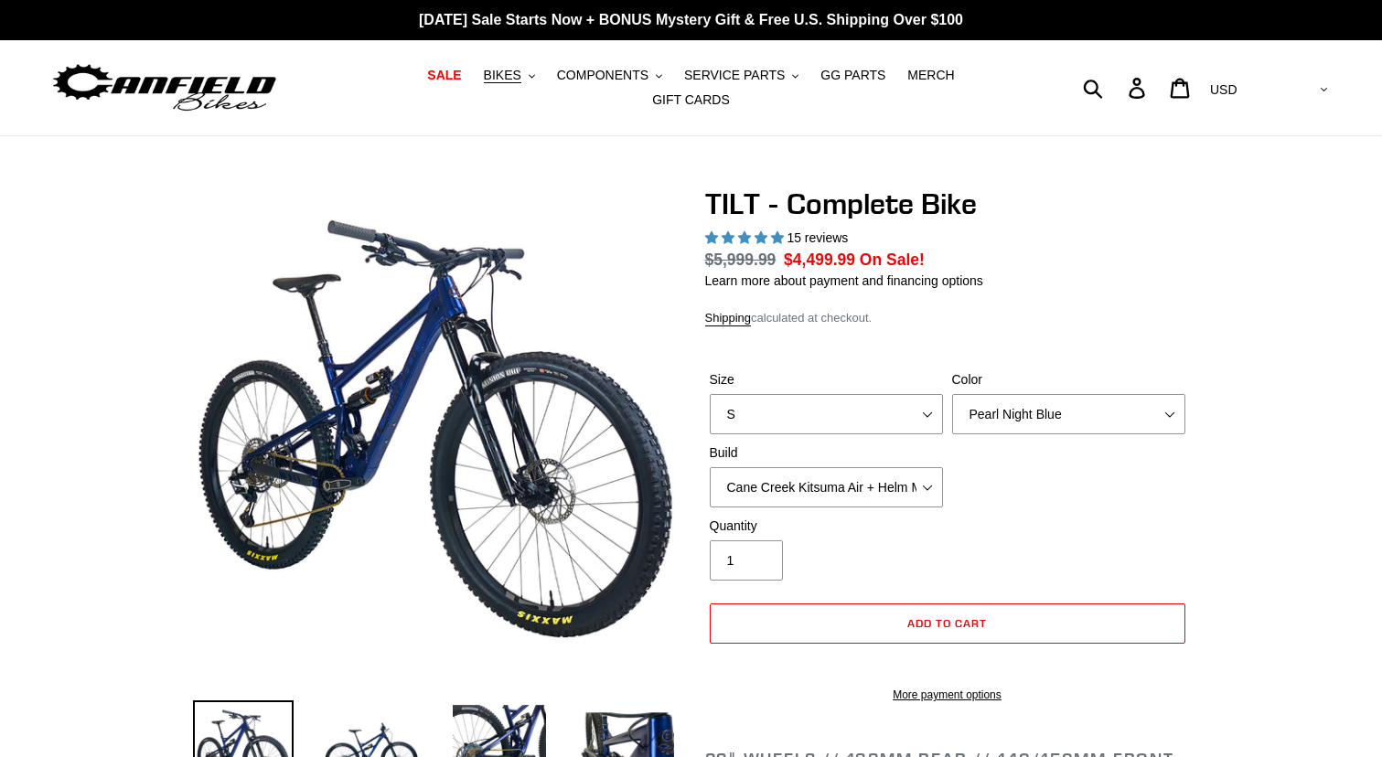
select select "highest-rating"
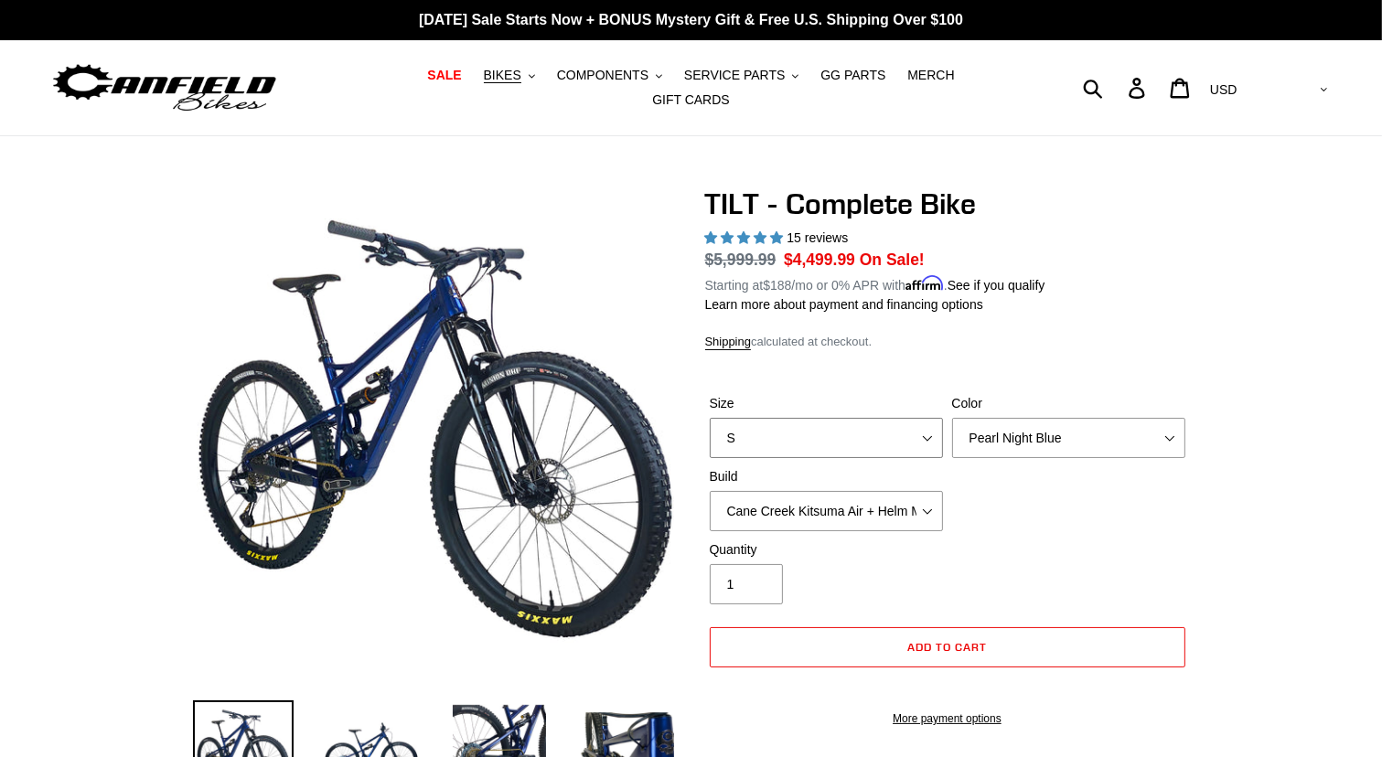
click at [926, 423] on select "S M L" at bounding box center [826, 438] width 233 height 40
select select "M"
click at [710, 418] on select "S M L" at bounding box center [826, 438] width 233 height 40
click at [931, 497] on select "Cane Creek Kitsuma Air + Helm MKII 140 + SRAM GX Cane Creek Kitsuma Air + Helm …" at bounding box center [826, 511] width 233 height 40
click at [710, 491] on select "Cane Creek Kitsuma Air + Helm MKII 140 + SRAM GX Cane Creek Kitsuma Air + Helm …" at bounding box center [826, 511] width 233 height 40
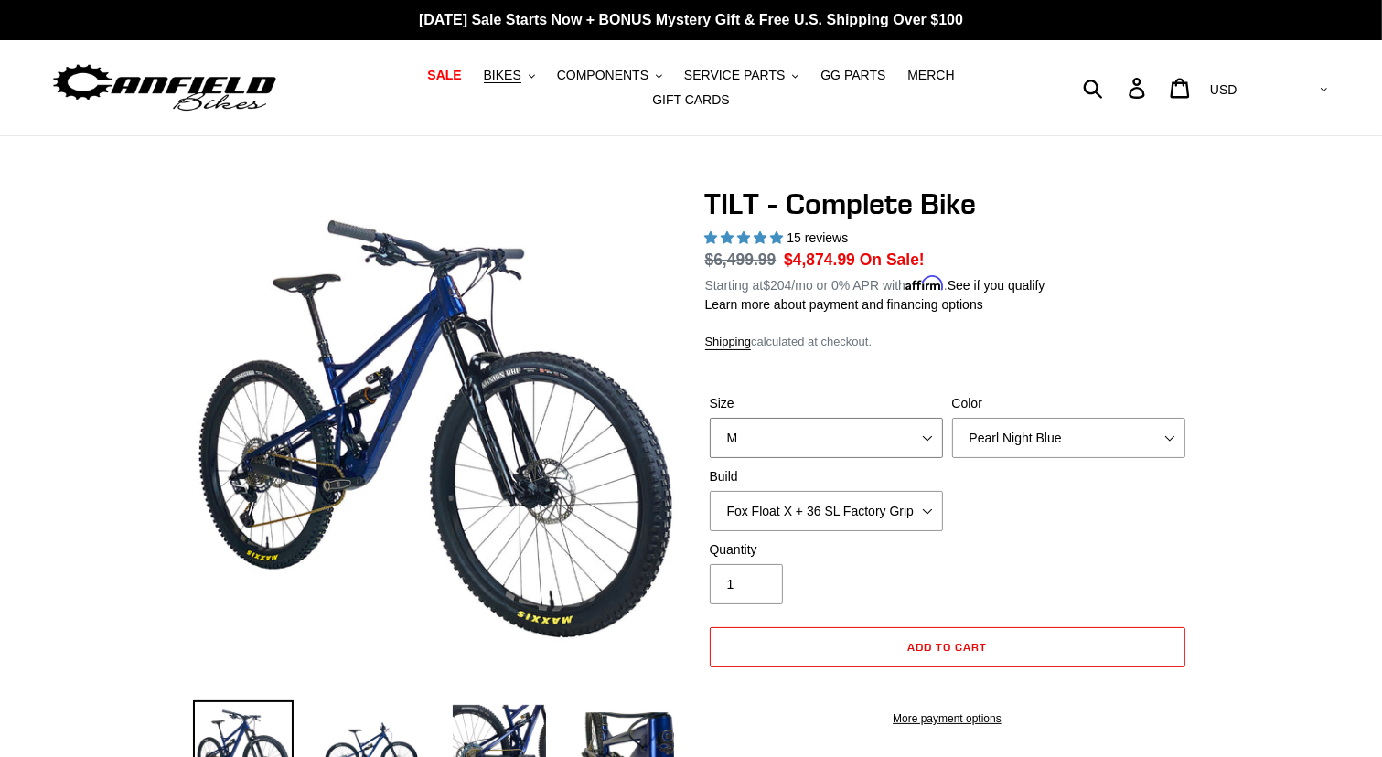
click at [927, 429] on select "S M L" at bounding box center [826, 438] width 233 height 40
click at [1018, 515] on div "Size S M L Color Pearl Night Blue Stealth Silver Raw Build Cane Creek Kitsuma A…" at bounding box center [947, 467] width 485 height 146
click at [933, 498] on select "Cane Creek Kitsuma Air + Helm MKII 140 + SRAM GX Cane Creek Kitsuma Air + Helm …" at bounding box center [826, 511] width 233 height 40
click at [710, 491] on select "Cane Creek Kitsuma Air + Helm MKII 140 + SRAM GX Cane Creek Kitsuma Air + Helm …" at bounding box center [826, 511] width 233 height 40
click at [929, 504] on select "Cane Creek Kitsuma Air + Helm MKII 140 + SRAM GX Cane Creek Kitsuma Air + Helm …" at bounding box center [826, 511] width 233 height 40
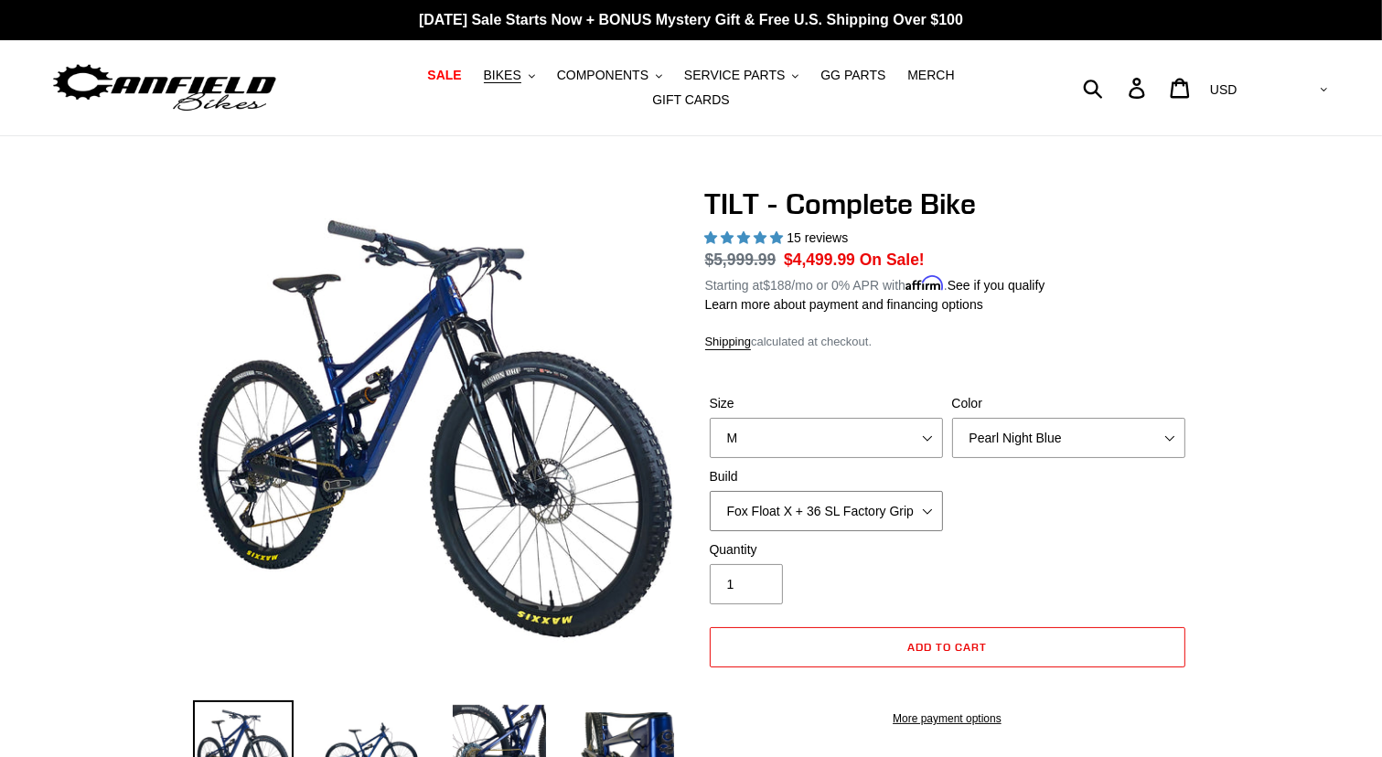
click at [710, 491] on select "Cane Creek Kitsuma Air + Helm MKII 140 + SRAM GX Cane Creek Kitsuma Air + Helm …" at bounding box center [826, 511] width 233 height 40
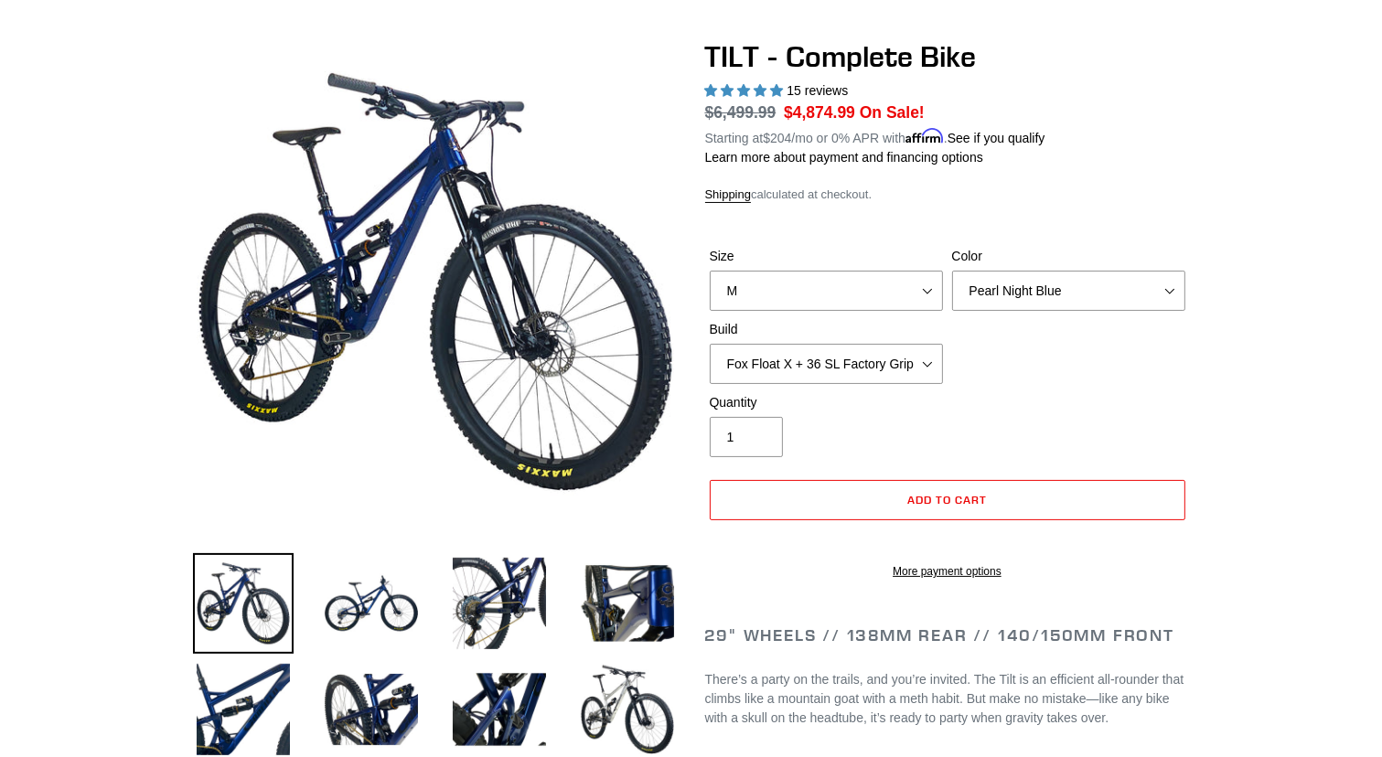
scroll to position [146, 0]
click at [924, 350] on select "Cane Creek Kitsuma Air + Helm MKII 140 + SRAM GX Cane Creek Kitsuma Air + Helm …" at bounding box center [826, 365] width 233 height 40
click at [710, 345] on select "Cane Creek Kitsuma Air + Helm MKII 140 + SRAM GX Cane Creek Kitsuma Air + Helm …" at bounding box center [826, 365] width 233 height 40
click at [929, 354] on select "Cane Creek Kitsuma Air + Helm MKII 140 + SRAM GX Cane Creek Kitsuma Air + Helm …" at bounding box center [826, 365] width 233 height 40
click at [710, 345] on select "Cane Creek Kitsuma Air + Helm MKII 140 + SRAM GX Cane Creek Kitsuma Air + Helm …" at bounding box center [826, 365] width 233 height 40
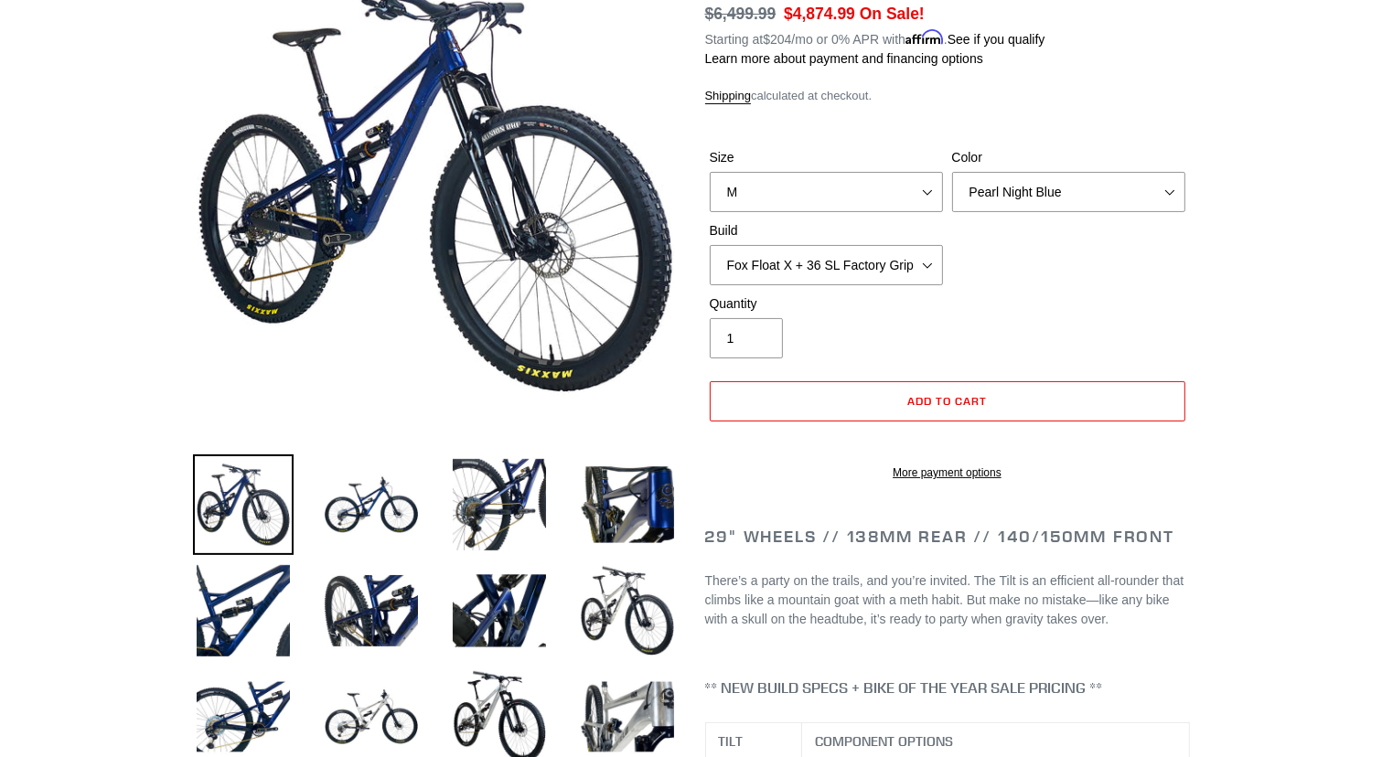
scroll to position [183, 0]
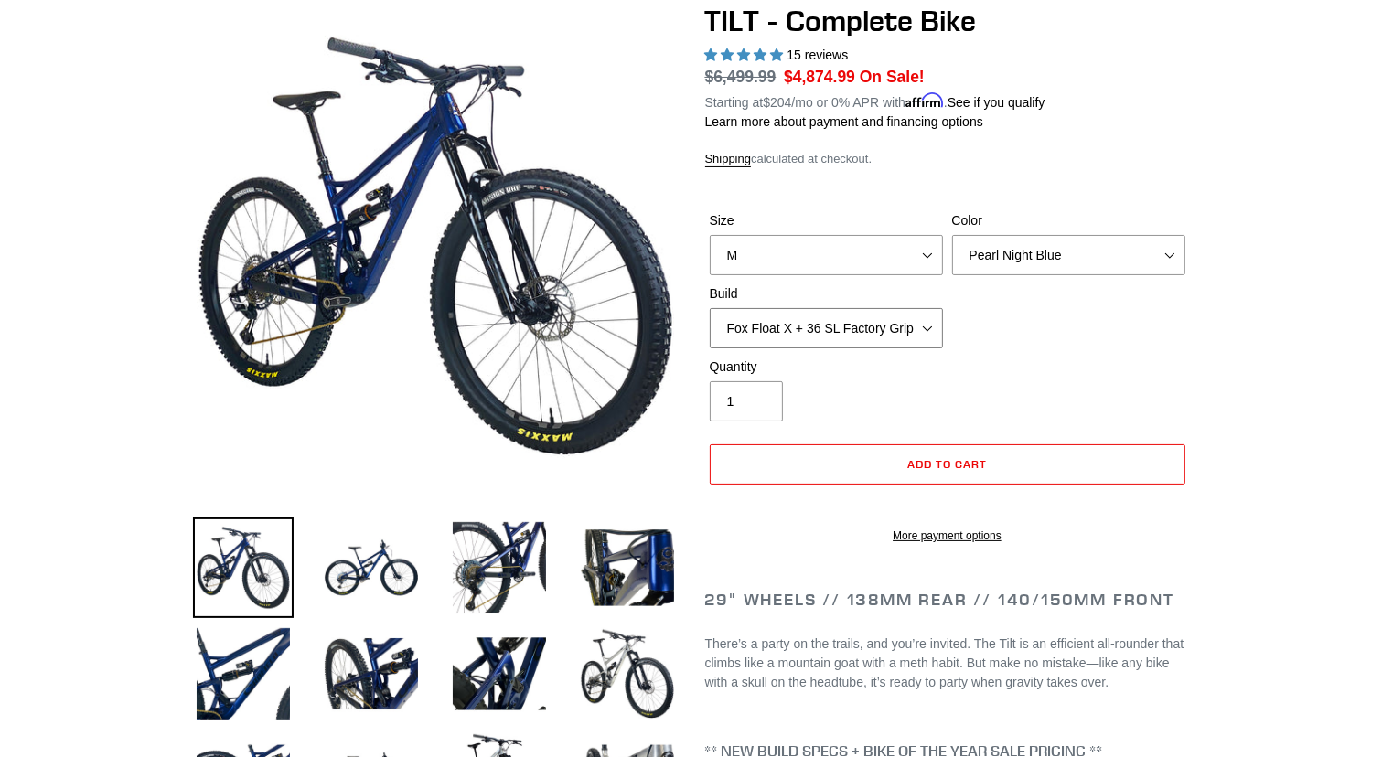
click at [924, 314] on select "Cane Creek Kitsuma Air + Helm MKII 140 + SRAM GX Cane Creek Kitsuma Air + Helm …" at bounding box center [826, 328] width 233 height 40
click at [710, 308] on select "Cane Creek Kitsuma Air + Helm MKII 140 + SRAM GX Cane Creek Kitsuma Air + Helm …" at bounding box center [826, 328] width 233 height 40
click at [928, 314] on select "Cane Creek Kitsuma Air + Helm MKII 140 + SRAM GX Cane Creek Kitsuma Air + Helm …" at bounding box center [826, 328] width 233 height 40
select select "Fox Float X + 36 SL Factory Grip X 140 + SRAM XO"
click at [710, 308] on select "Cane Creek Kitsuma Air + Helm MKII 140 + SRAM GX Cane Creek Kitsuma Air + Helm …" at bounding box center [826, 328] width 233 height 40
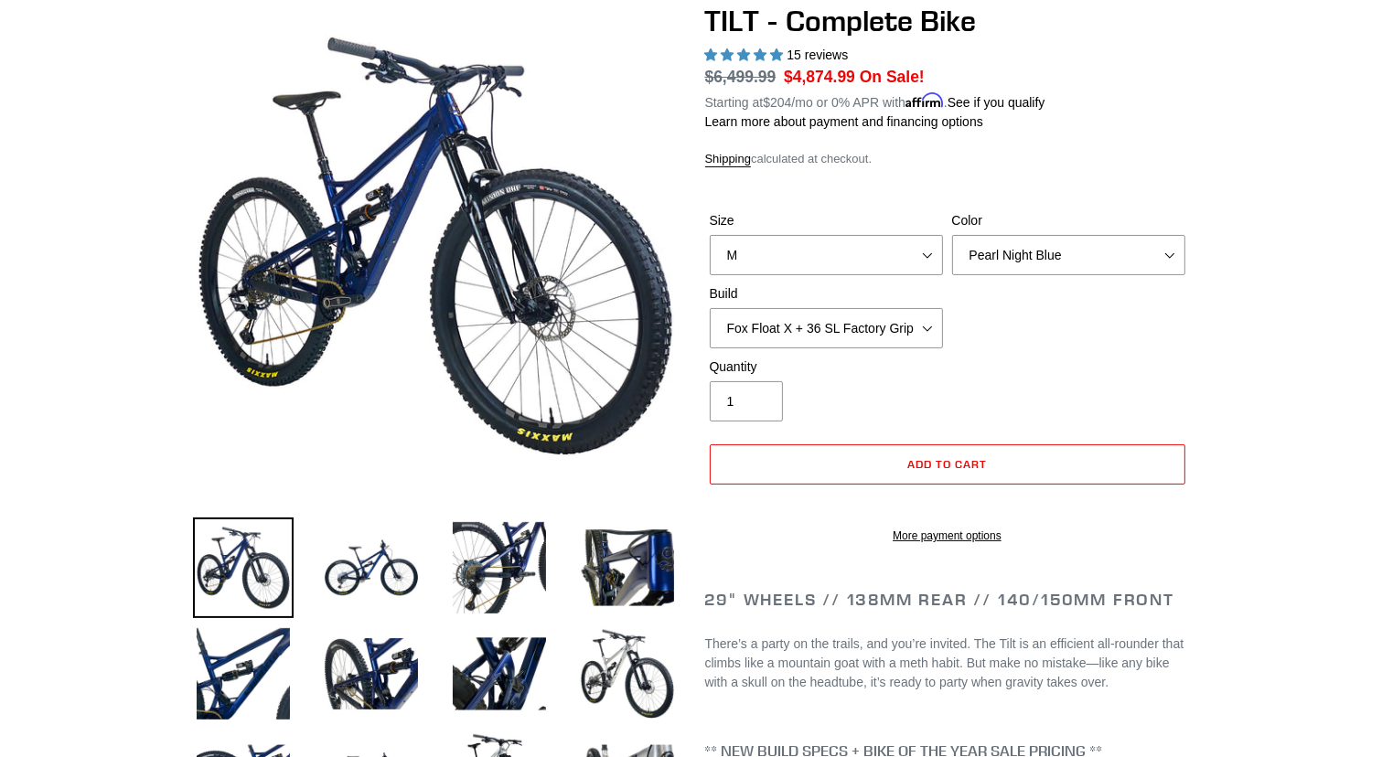
click at [1186, 345] on div "Size S M L Color Pearl Night Blue Stealth Silver Raw Build Cane Creek Kitsuma A…" at bounding box center [947, 284] width 485 height 146
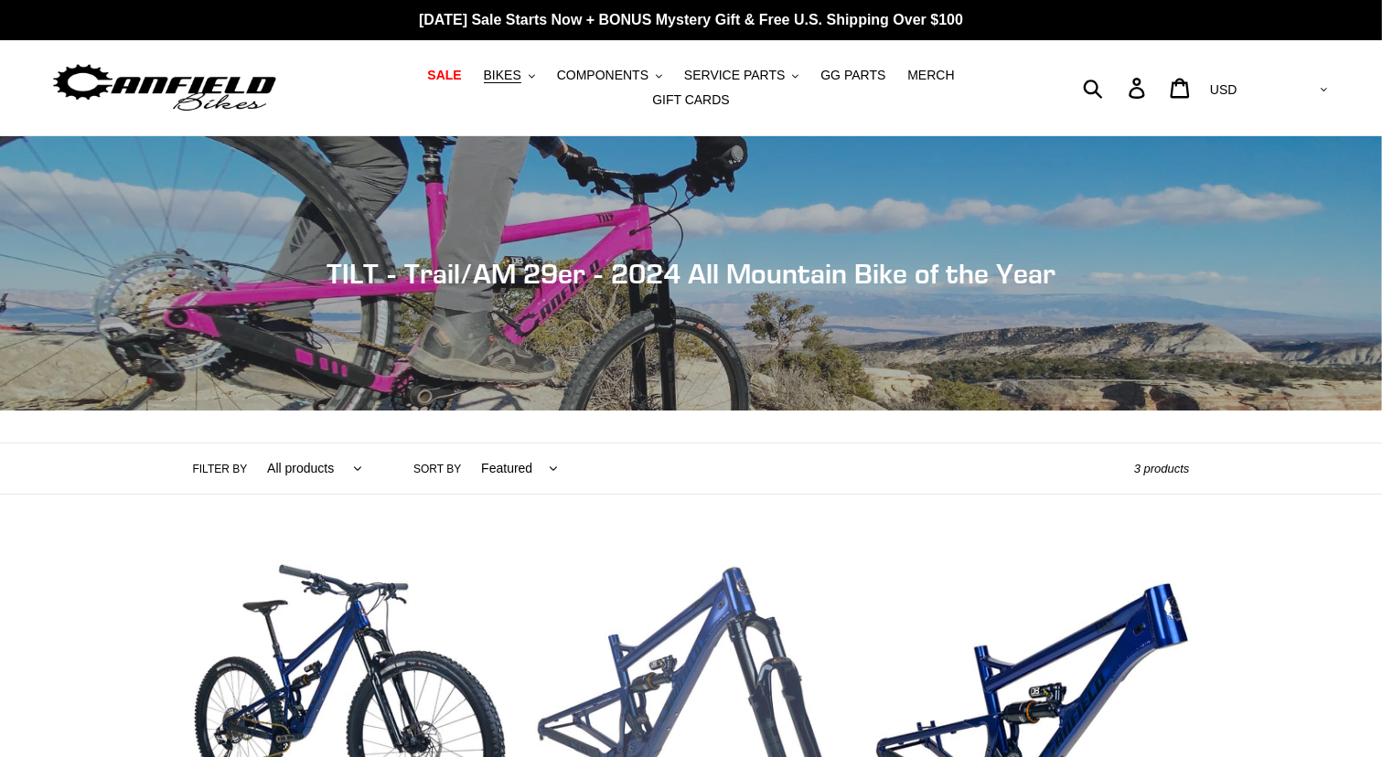
click at [700, 631] on link "TILT - Frame, Shock + Fork" at bounding box center [691, 737] width 314 height 385
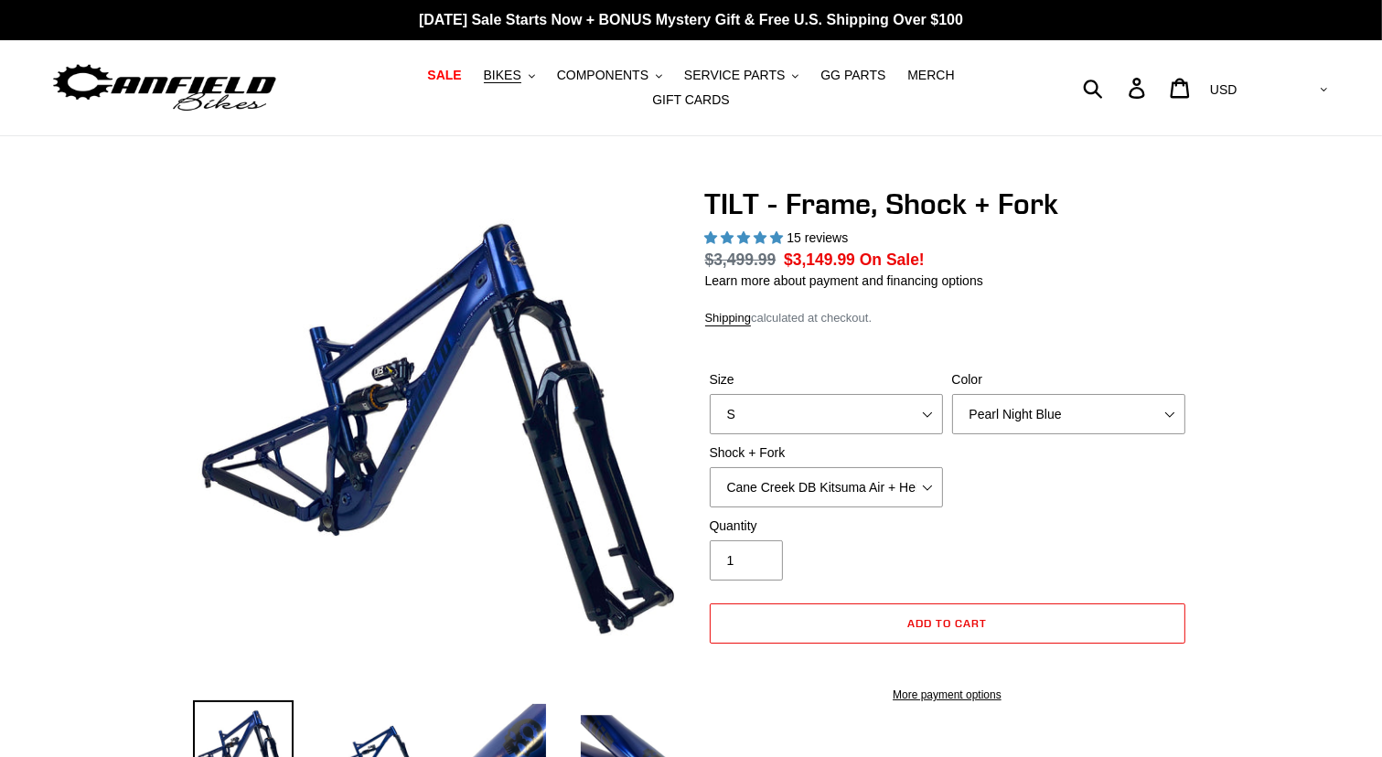
select select "highest-rating"
click at [929, 401] on select "S M L XL" at bounding box center [826, 414] width 233 height 40
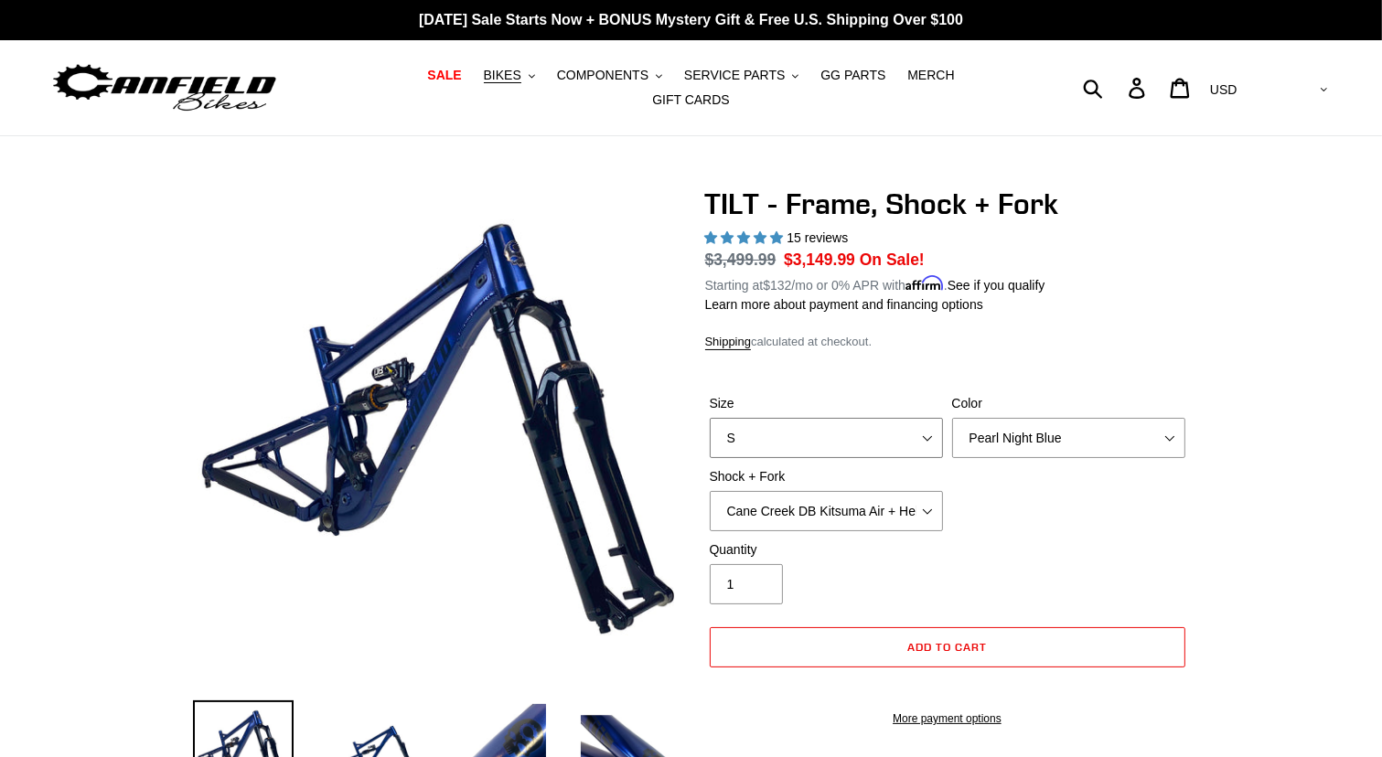
select select "M"
click at [710, 418] on select "S M L XL" at bounding box center [826, 438] width 233 height 40
click at [929, 497] on select "Cane Creek DB Kitsuma Air + Helm MKII 140mm Cane Creek DB Kitsuma Air + Fox 36 …" at bounding box center [826, 511] width 233 height 40
click at [710, 491] on select "Cane Creek DB Kitsuma Air + Helm MKII 140mm Cane Creek DB Kitsuma Air + Fox 36 …" at bounding box center [826, 511] width 233 height 40
click at [927, 499] on select "Cane Creek DB Kitsuma Air + Helm MKII 140mm Cane Creek DB Kitsuma Air + Fox 36 …" at bounding box center [826, 511] width 233 height 40
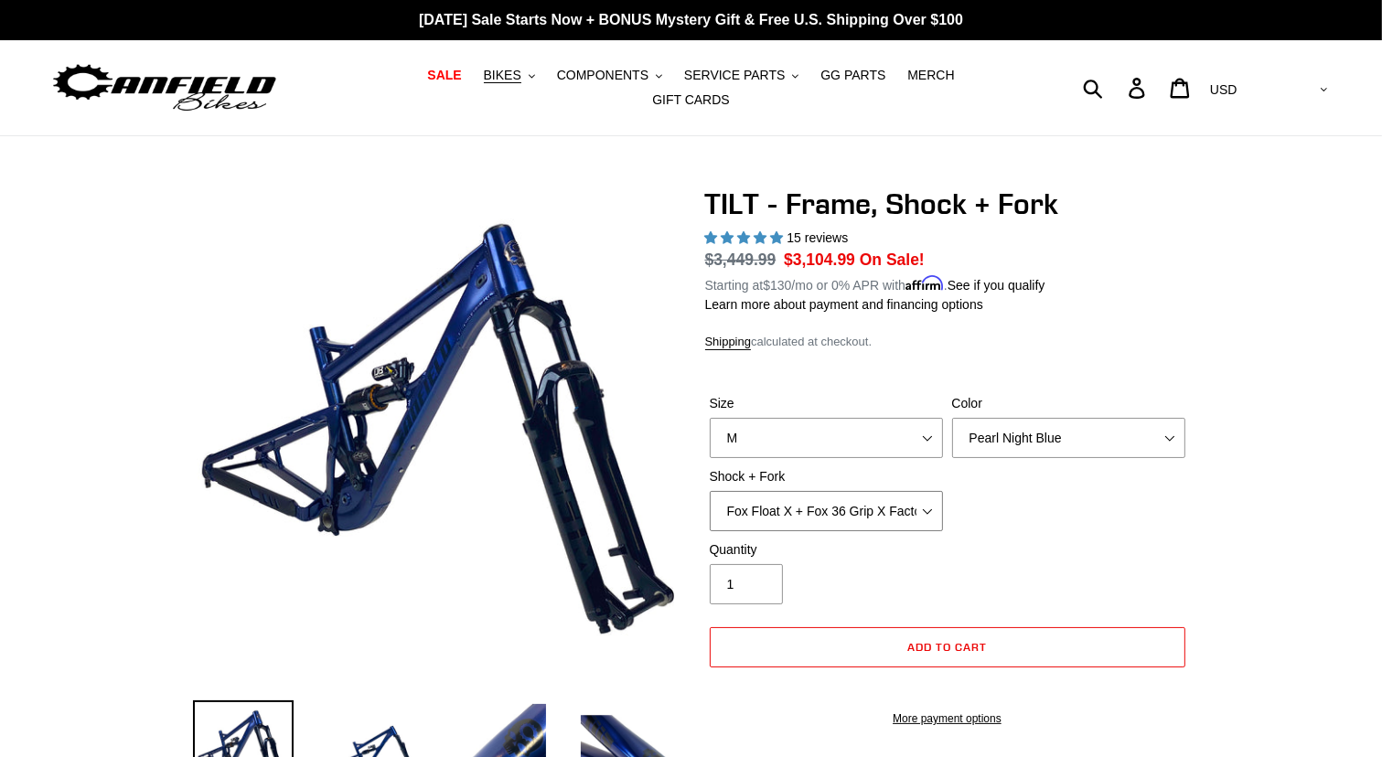
click at [710, 491] on select "Cane Creek DB Kitsuma Air + Helm MKII 140mm Cane Creek DB Kitsuma Air + Fox 36 …" at bounding box center [826, 511] width 233 height 40
click at [927, 504] on select "Cane Creek DB Kitsuma Air + Helm MKII 140mm Cane Creek DB Kitsuma Air + Fox 36 …" at bounding box center [826, 511] width 233 height 40
click at [710, 491] on select "Cane Creek DB Kitsuma Air + Helm MKII 140mm Cane Creek DB Kitsuma Air + Fox 36 …" at bounding box center [826, 511] width 233 height 40
select select "Fox Float X + Fox 36 Grip X Factory 150mm"
click at [1022, 517] on div "Size S M L XL Color Pearl Night Blue Shock + Fork Cane Creek DB Kitsuma Air + H…" at bounding box center [947, 467] width 485 height 146
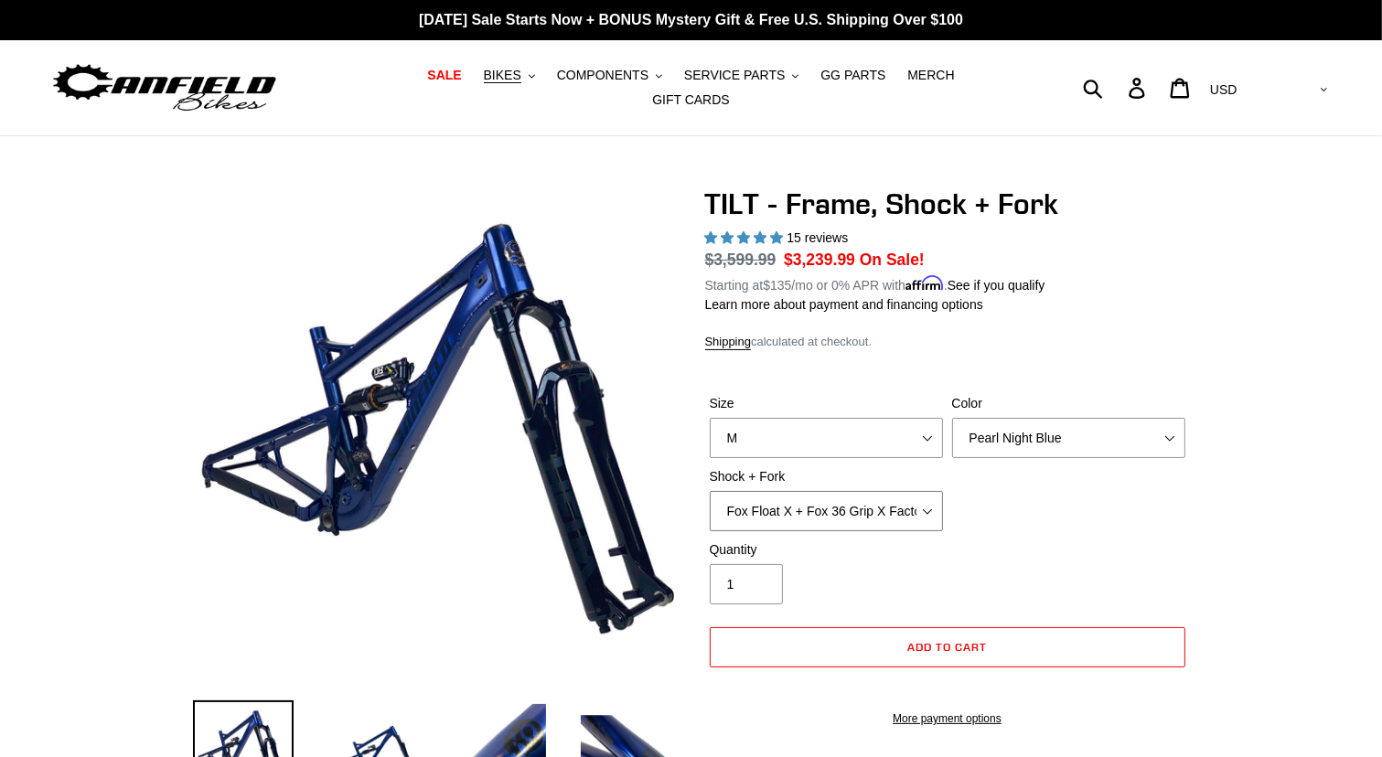
click at [926, 498] on select "Cane Creek DB Kitsuma Air + Helm MKII 140mm Cane Creek DB Kitsuma Air + Fox 36 …" at bounding box center [826, 511] width 233 height 40
click at [710, 491] on select "Cane Creek DB Kitsuma Air + Helm MKII 140mm Cane Creek DB Kitsuma Air + Fox 36 …" at bounding box center [826, 511] width 233 height 40
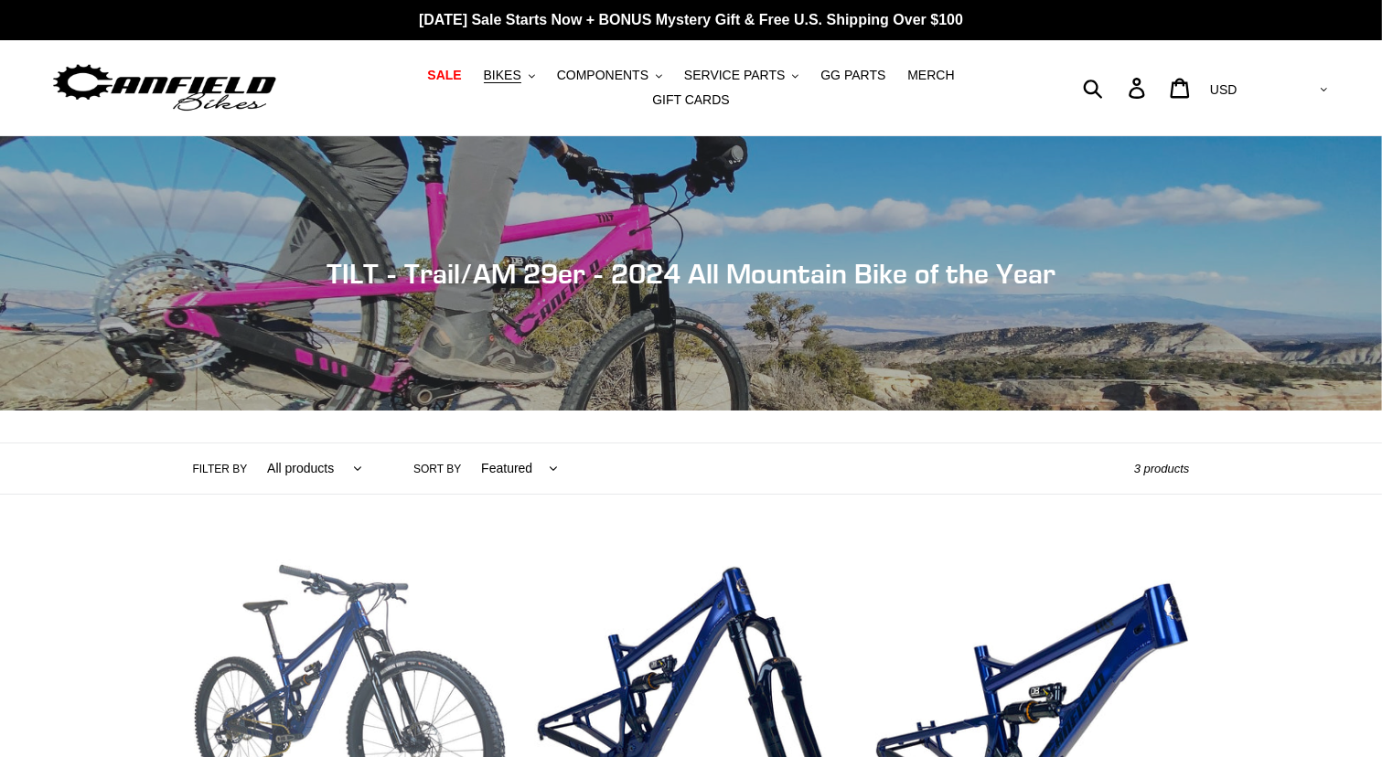
click at [304, 588] on link "TILT - Complete Bike" at bounding box center [350, 737] width 314 height 385
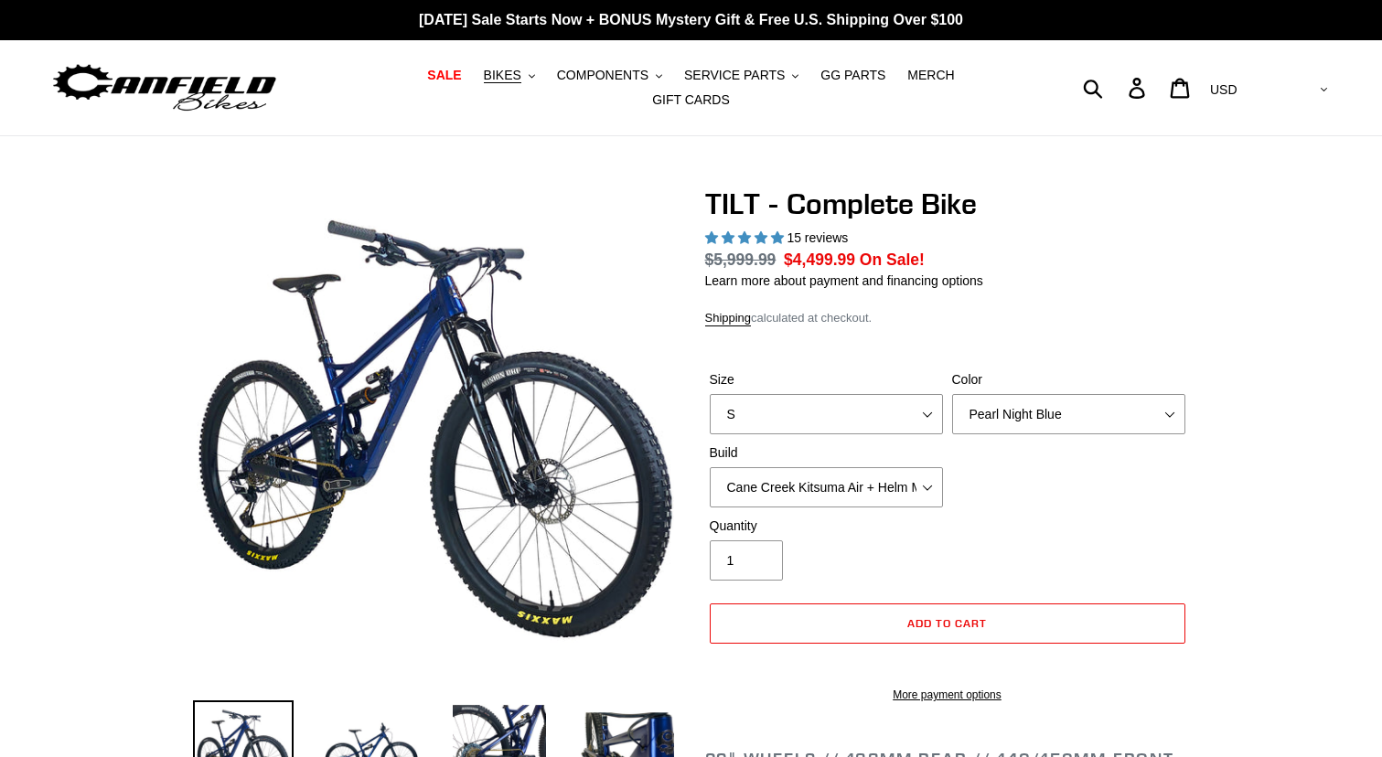
select select "highest-rating"
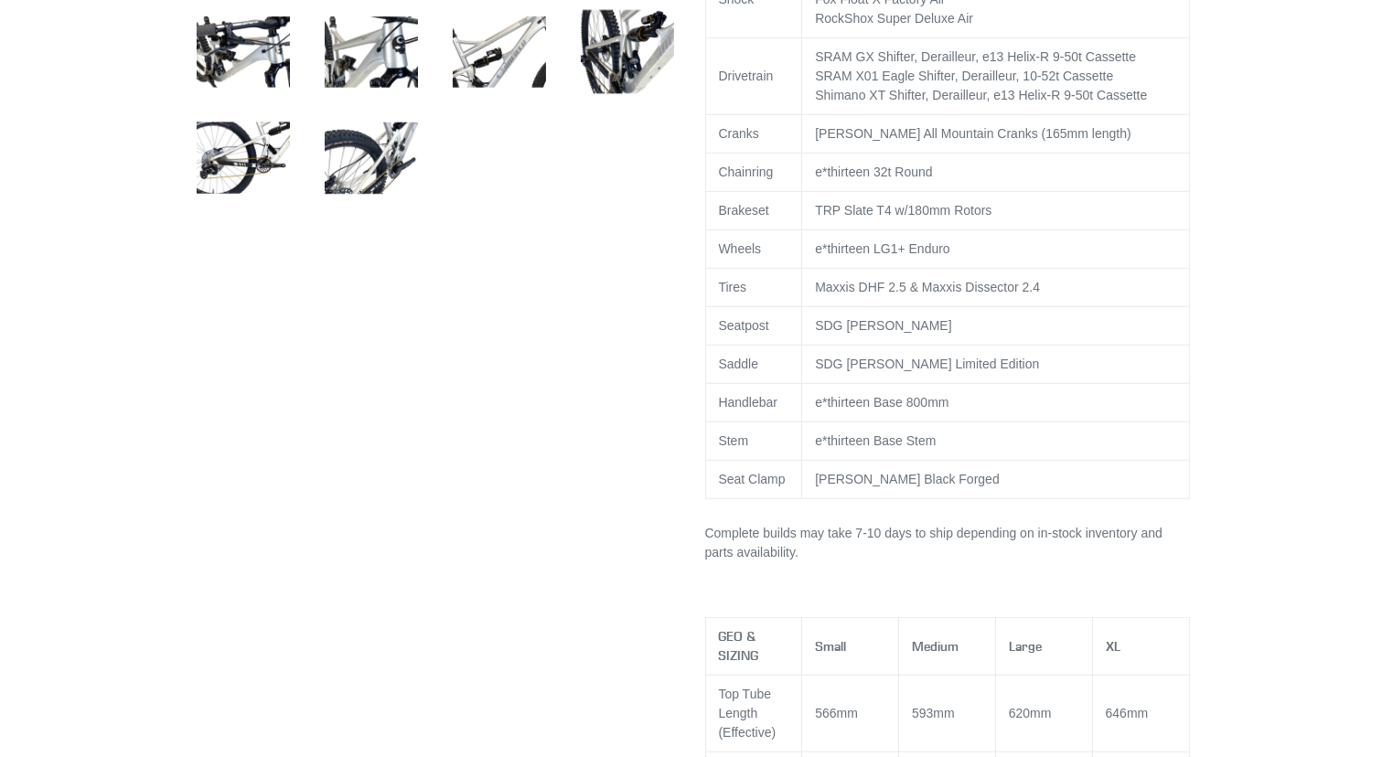
scroll to position [1134, 0]
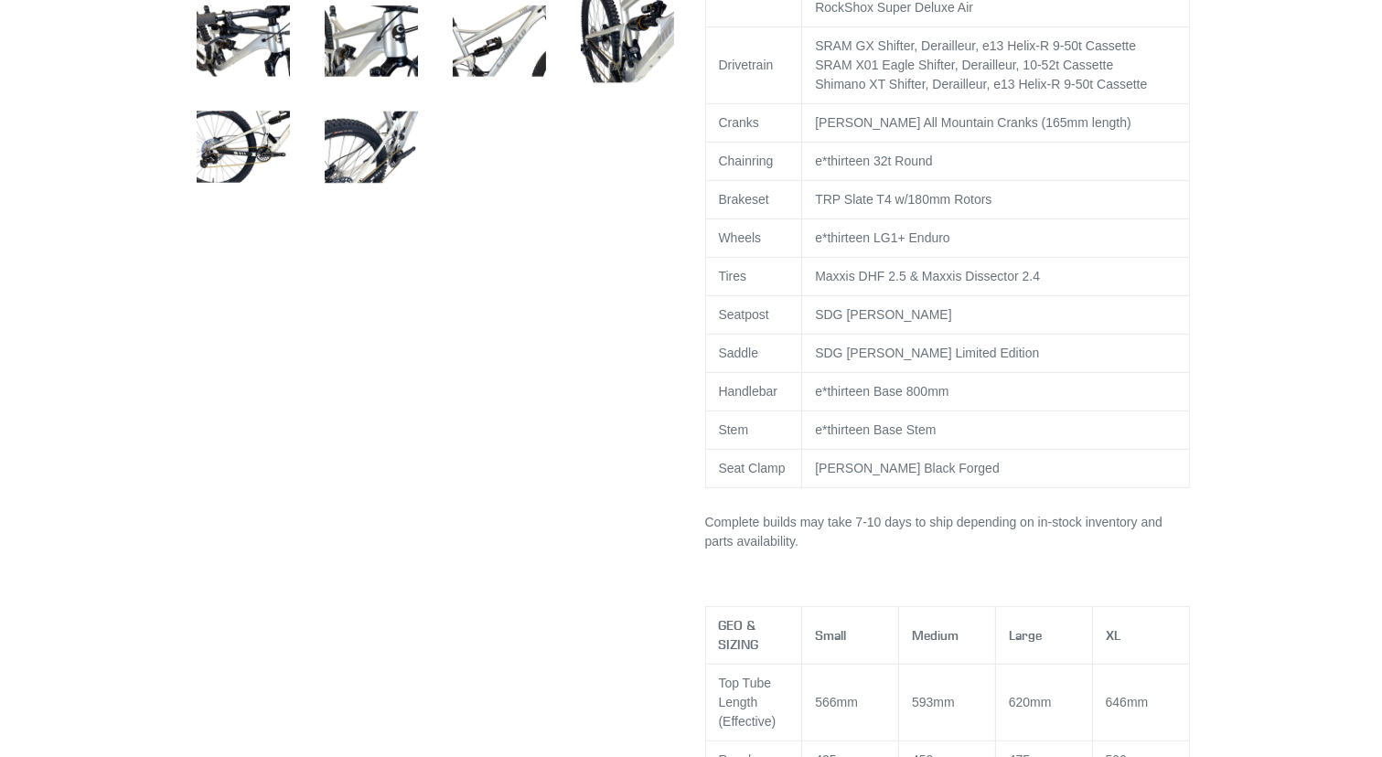
click at [1092, 219] on td "TRP Slate T4 w/180mm Rotors" at bounding box center [995, 199] width 387 height 38
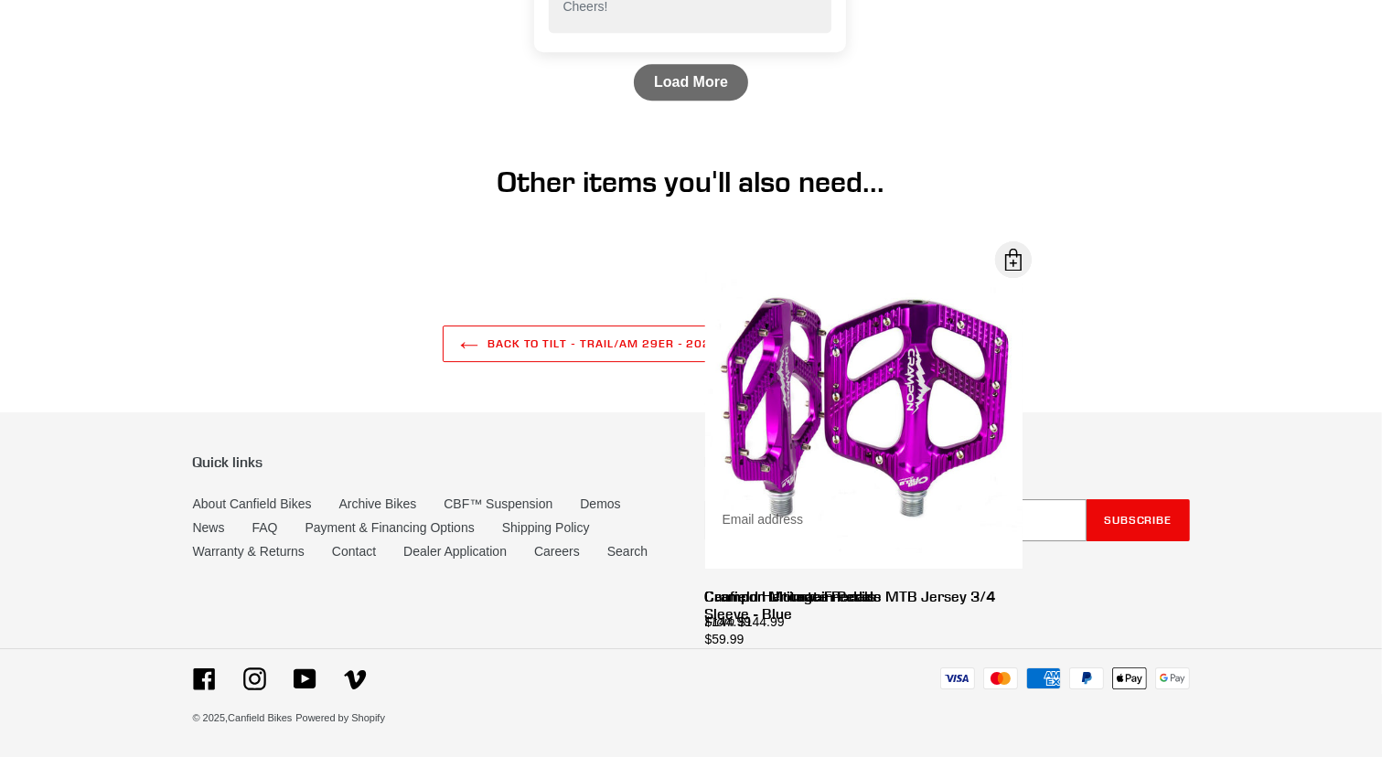
scroll to position [5846, 0]
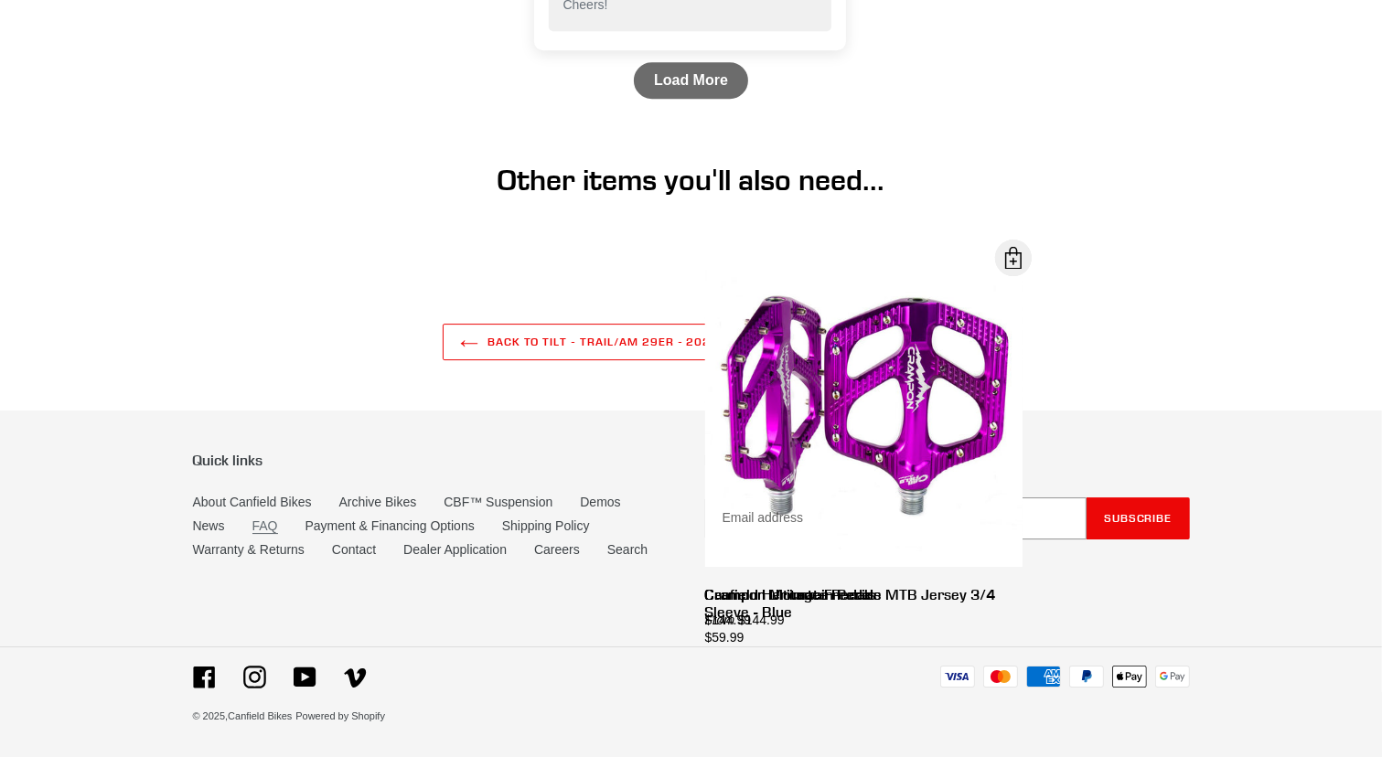
click at [270, 525] on link "FAQ" at bounding box center [265, 527] width 26 height 16
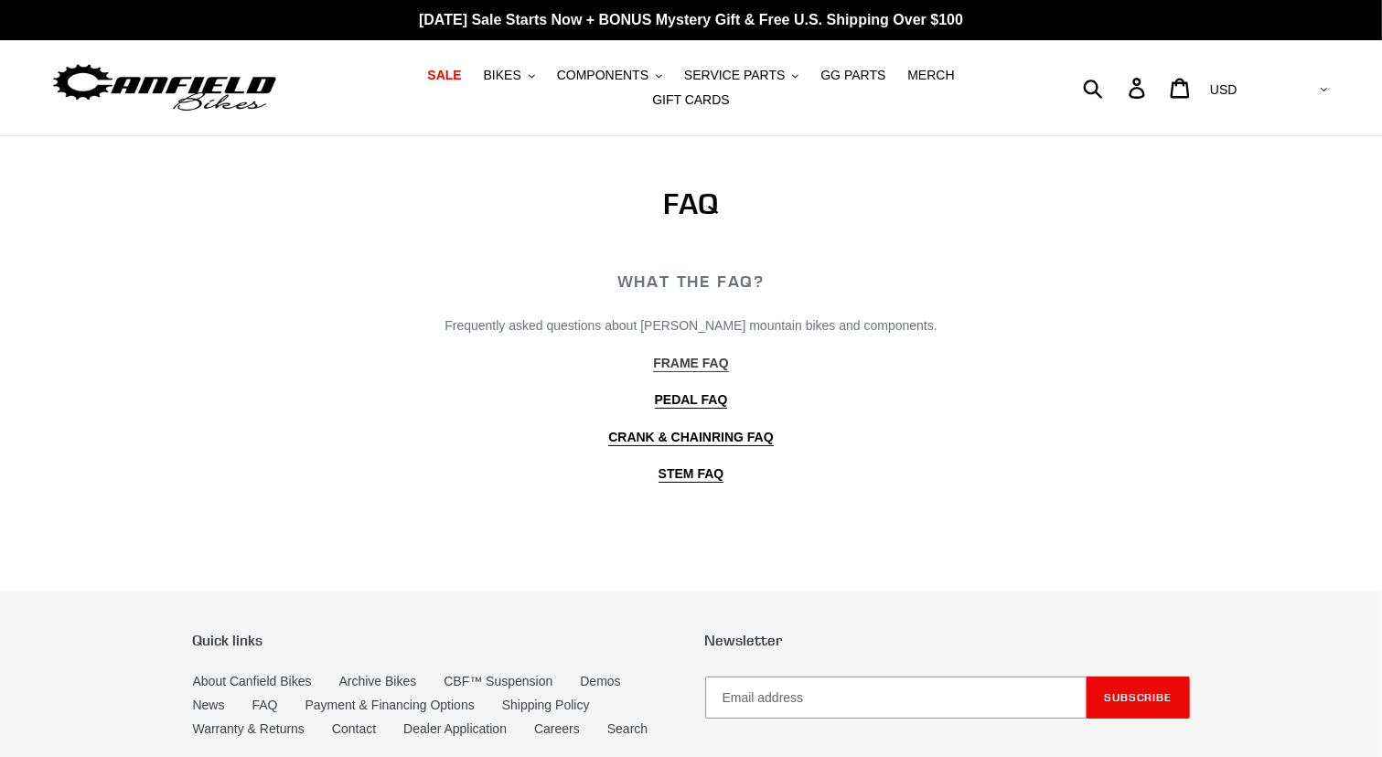
click at [659, 356] on b "FRAME FAQ" at bounding box center [690, 363] width 75 height 15
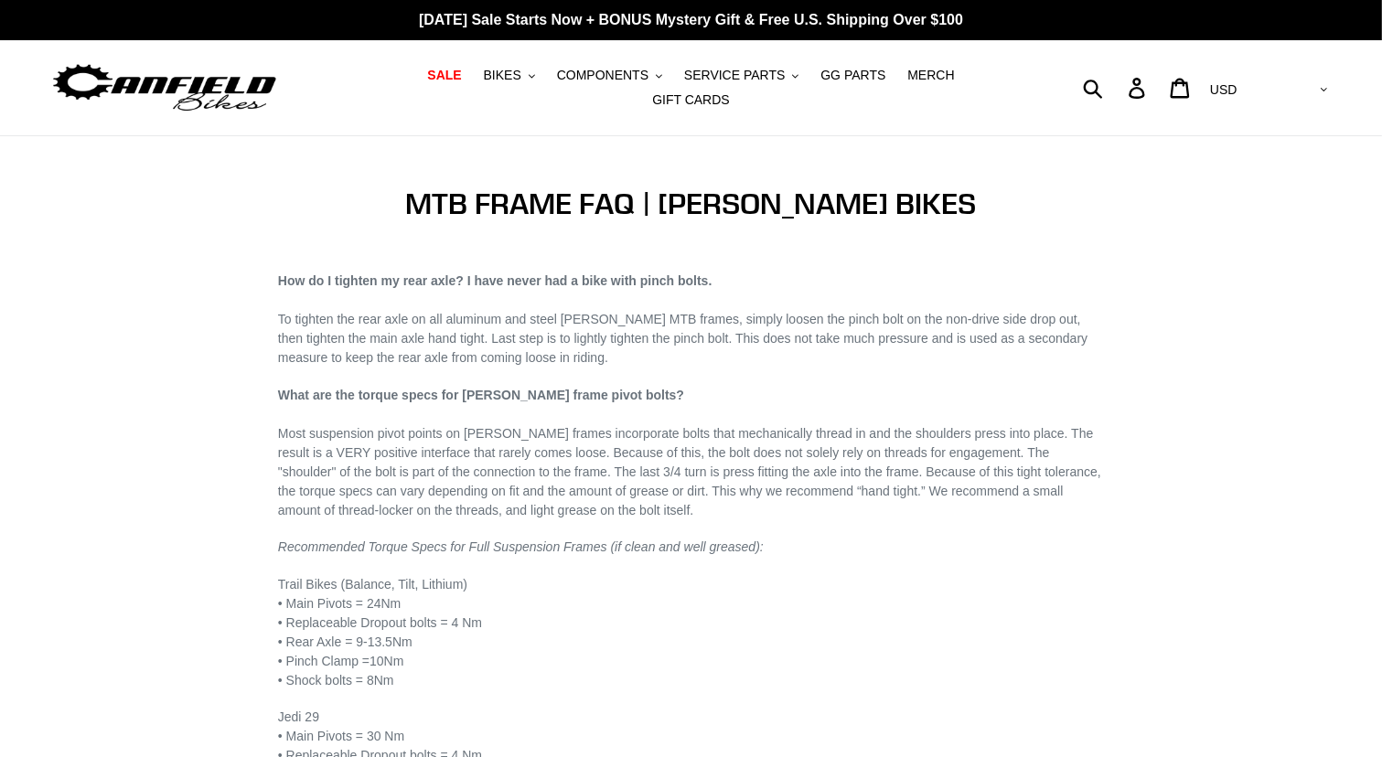
click at [659, 346] on p "How do I tighten my rear axle? I have never had a bike with pinch bolts. To tig…" at bounding box center [691, 320] width 826 height 96
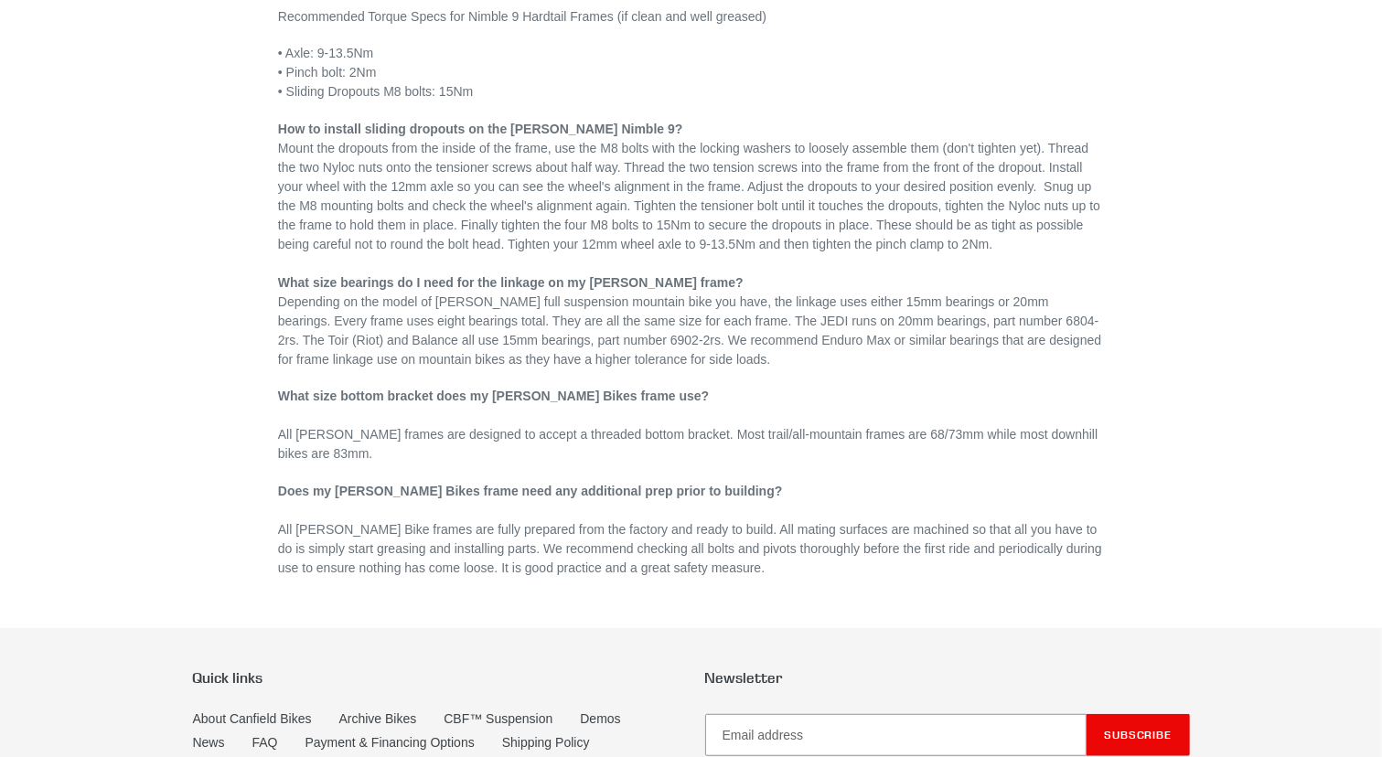
scroll to position [1061, 0]
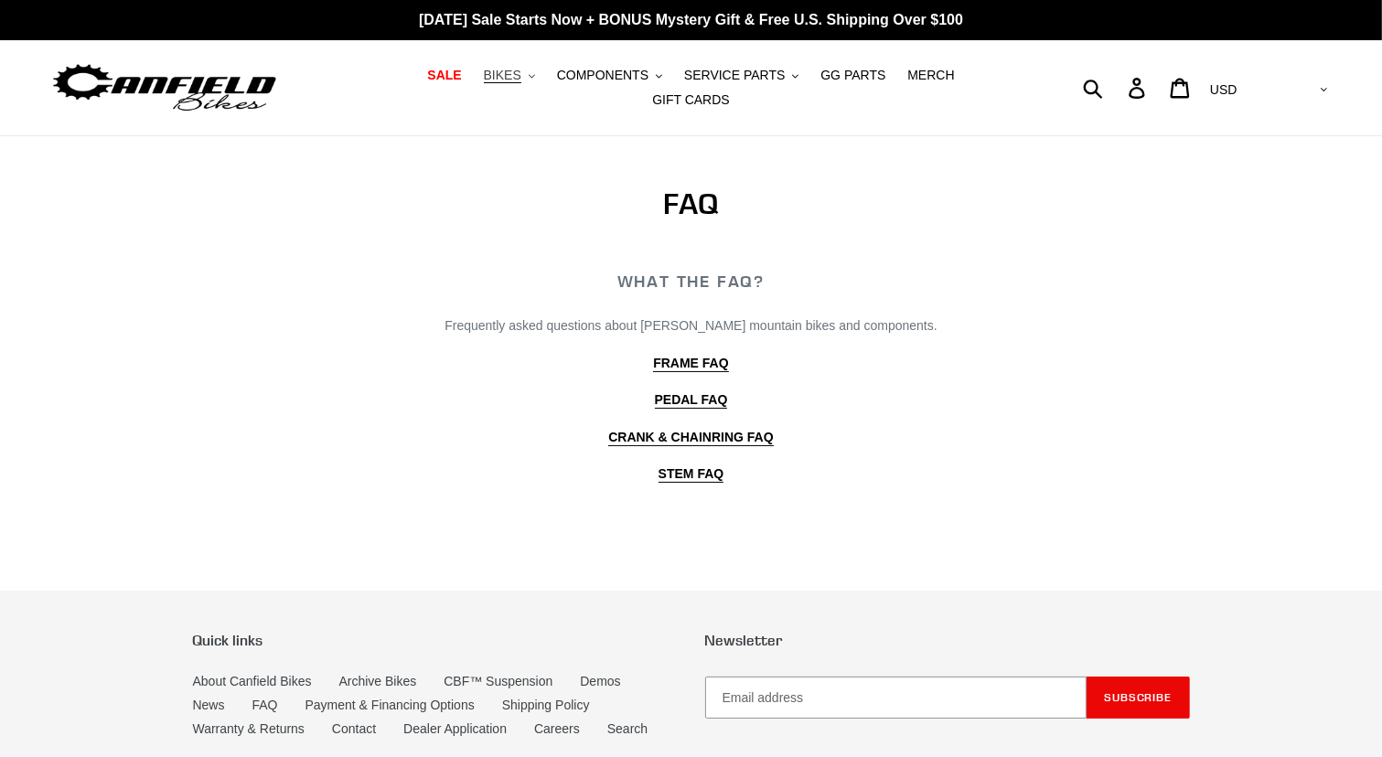
click at [529, 80] on icon ".cls-1{fill:#231f20}" at bounding box center [532, 76] width 6 height 6
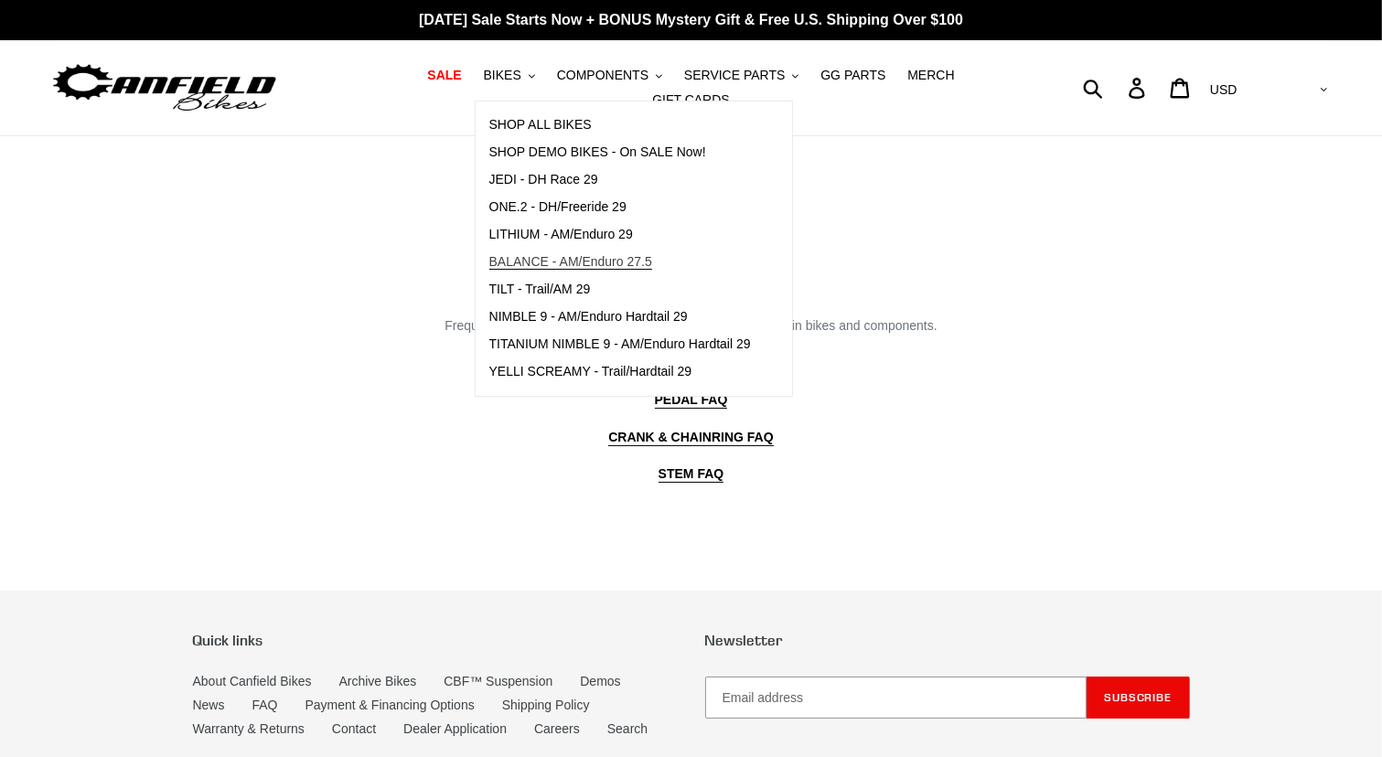
click at [510, 270] on span "BALANCE - AM/Enduro 27.5" at bounding box center [570, 262] width 163 height 16
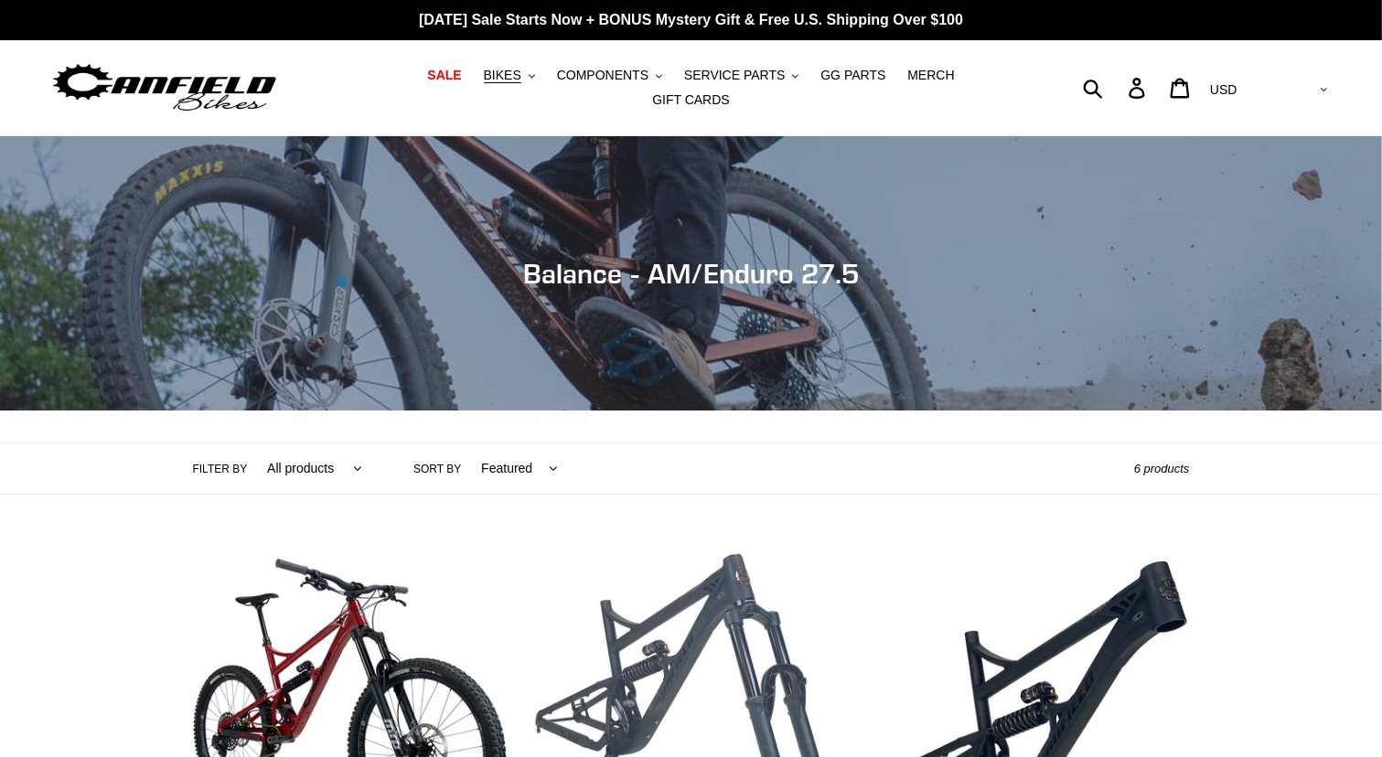
click at [707, 577] on link "BALANCE - Frame, Shock + Fork" at bounding box center [691, 737] width 314 height 385
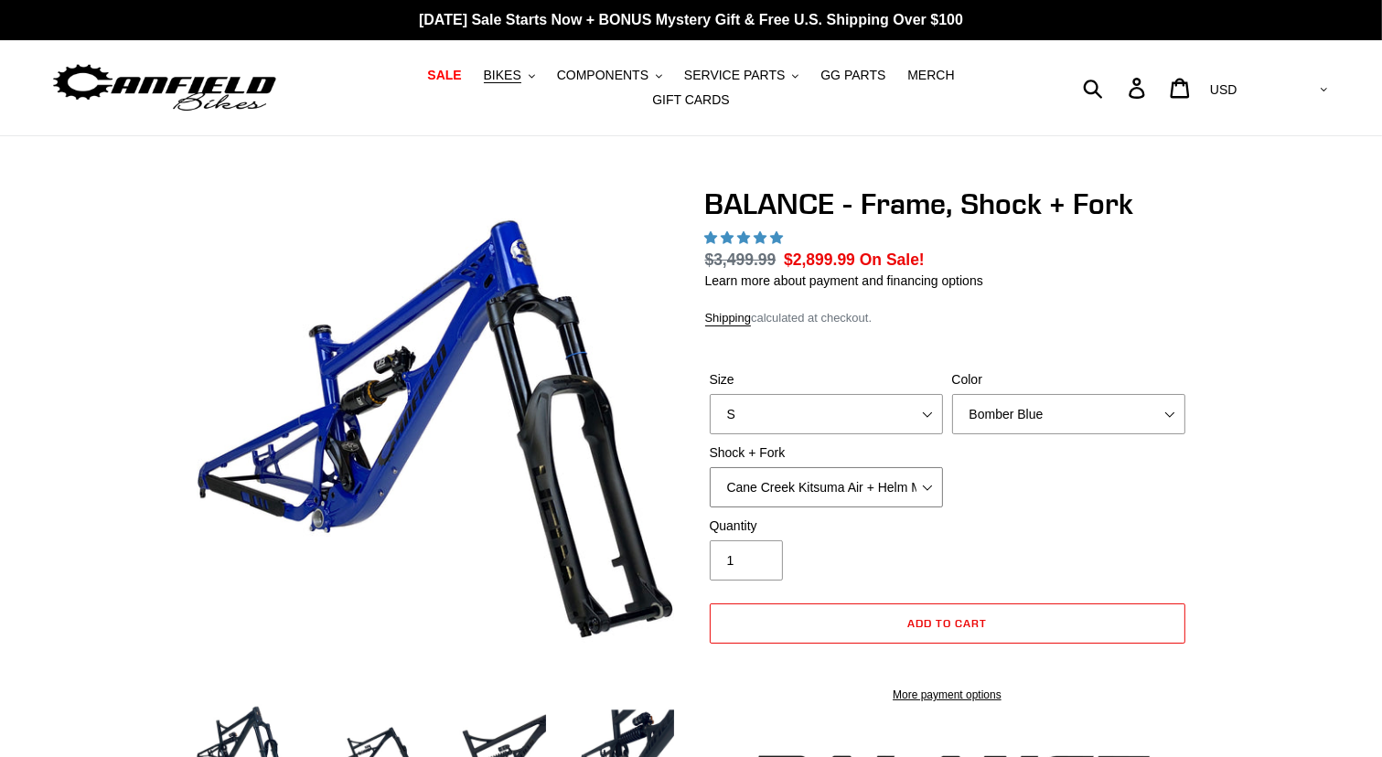
click at [926, 475] on select "Cane Creek Kitsuma Air + Helm MKII 27.5 170mm Fox Float X2 or DHX2 + Fox Float …" at bounding box center [826, 487] width 233 height 40
select select "highest-rating"
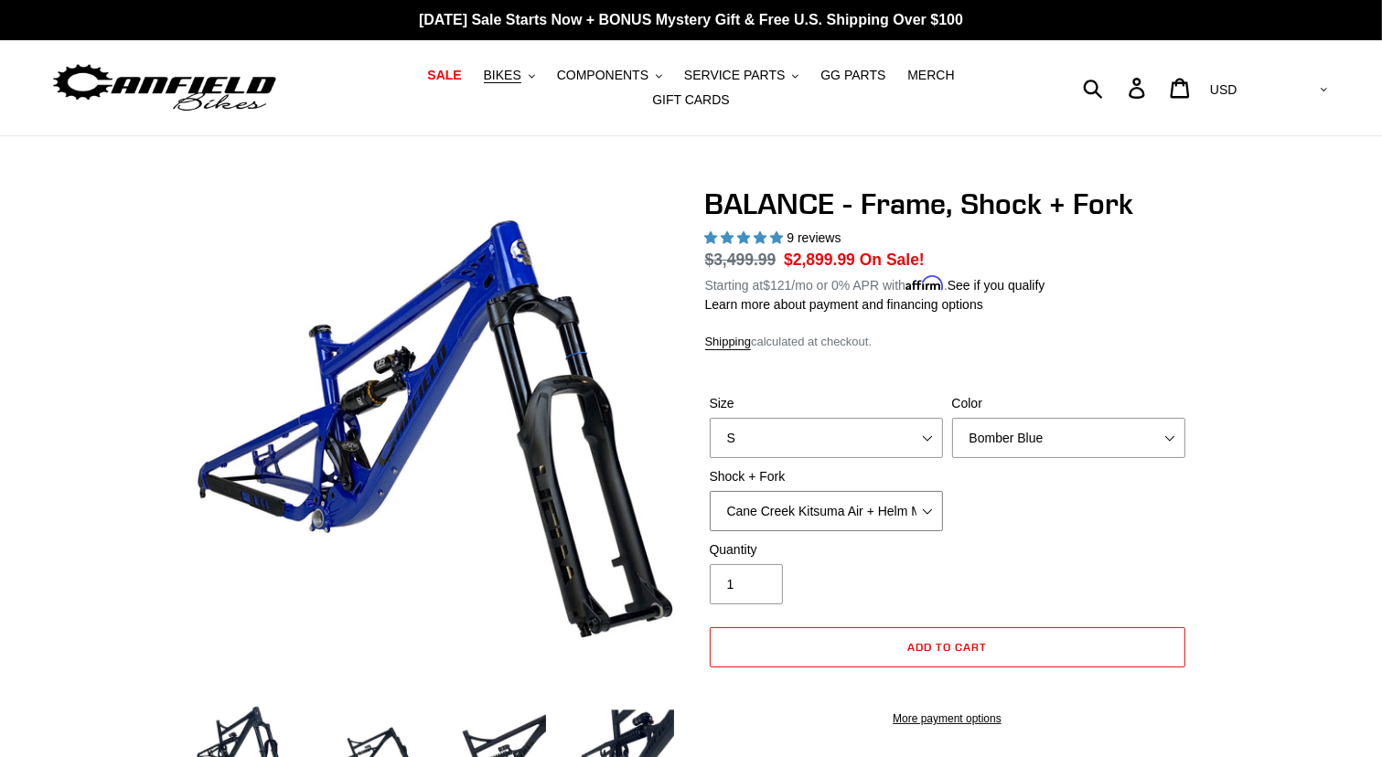
select select "Fox Float X2 or DHX2 + Fox Float GripX2 Kashima 170mm (29 or 27.5)"
click at [710, 491] on select "Cane Creek Kitsuma Air + Helm MKII 27.5 170mm Fox Float X2 or DHX2 + Fox Float …" at bounding box center [826, 511] width 233 height 40
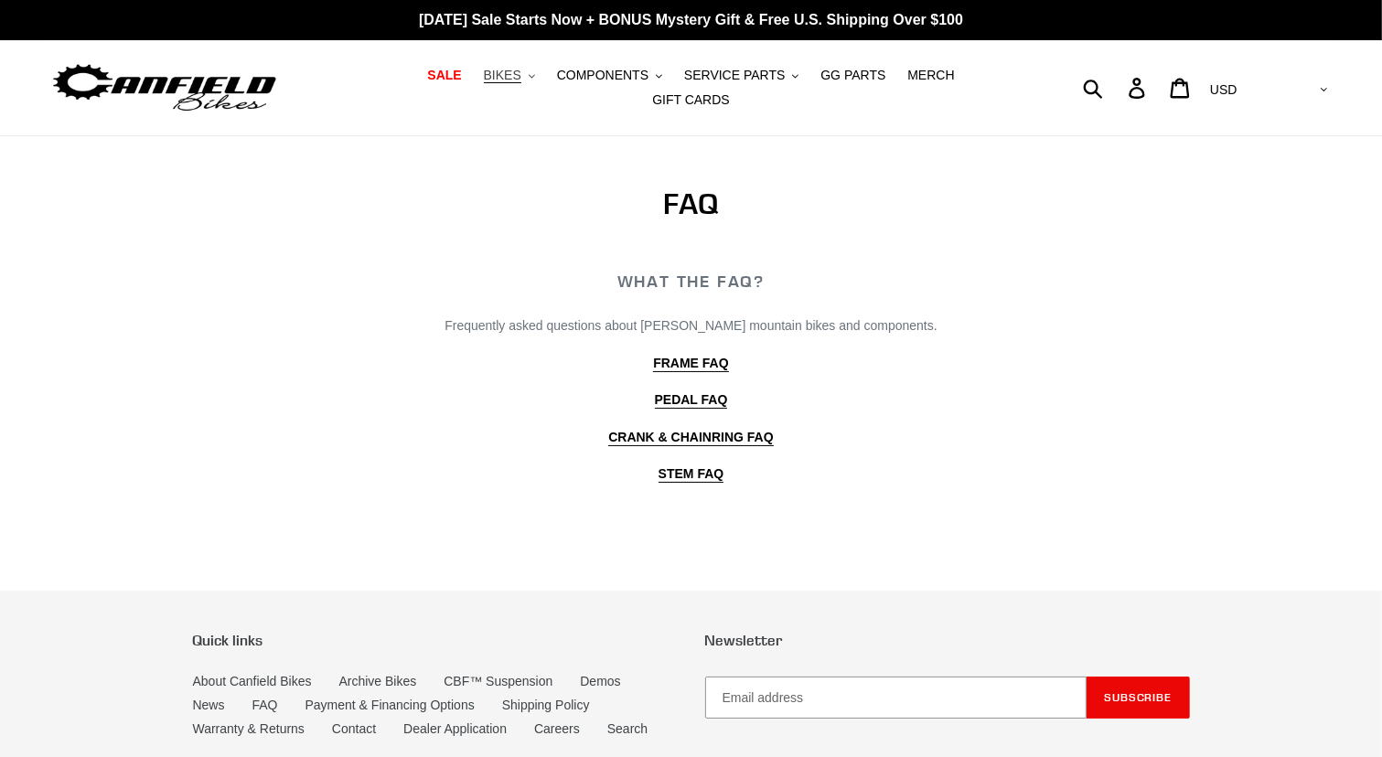
click at [494, 87] on button "BIKES .cls-1{fill:#231f20}" at bounding box center [510, 75] width 70 height 25
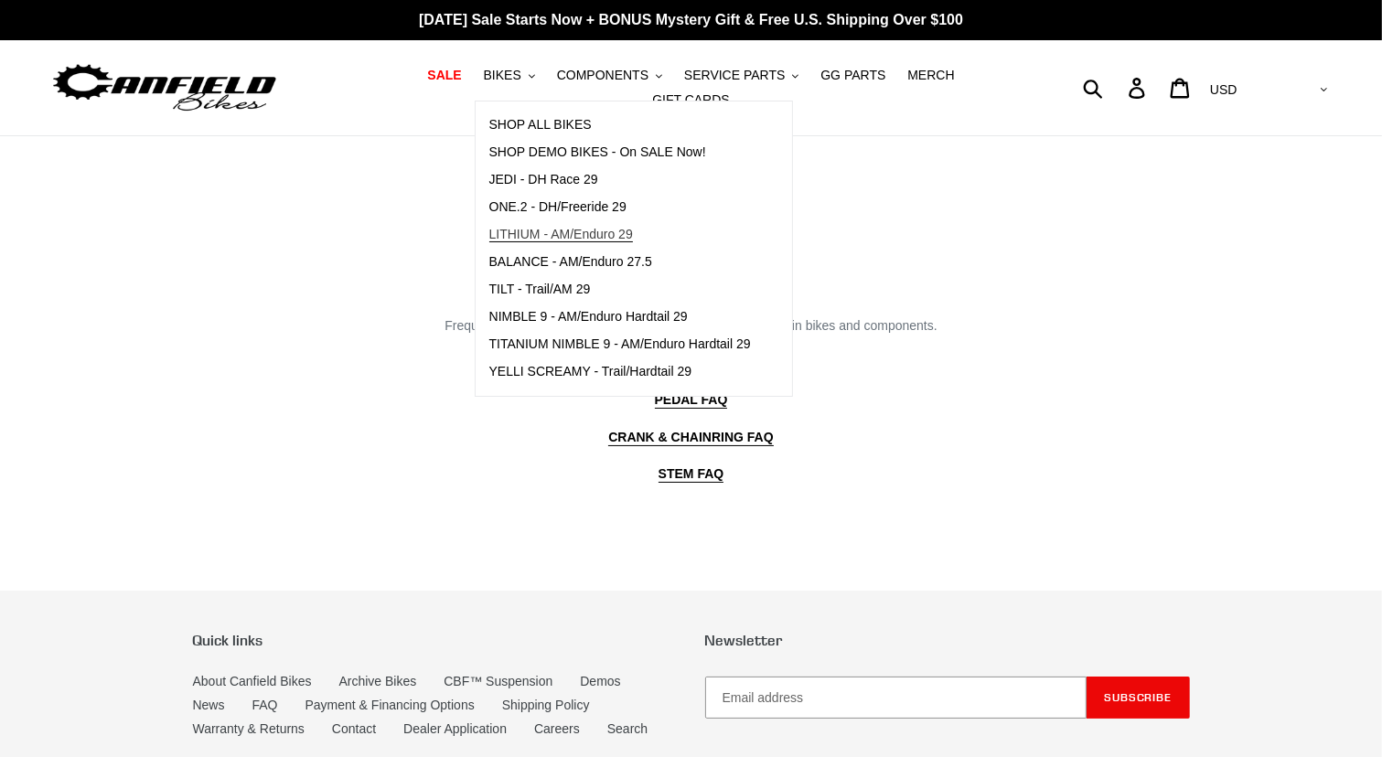
click at [524, 242] on span "LITHIUM - AM/Enduro 29" at bounding box center [561, 235] width 144 height 16
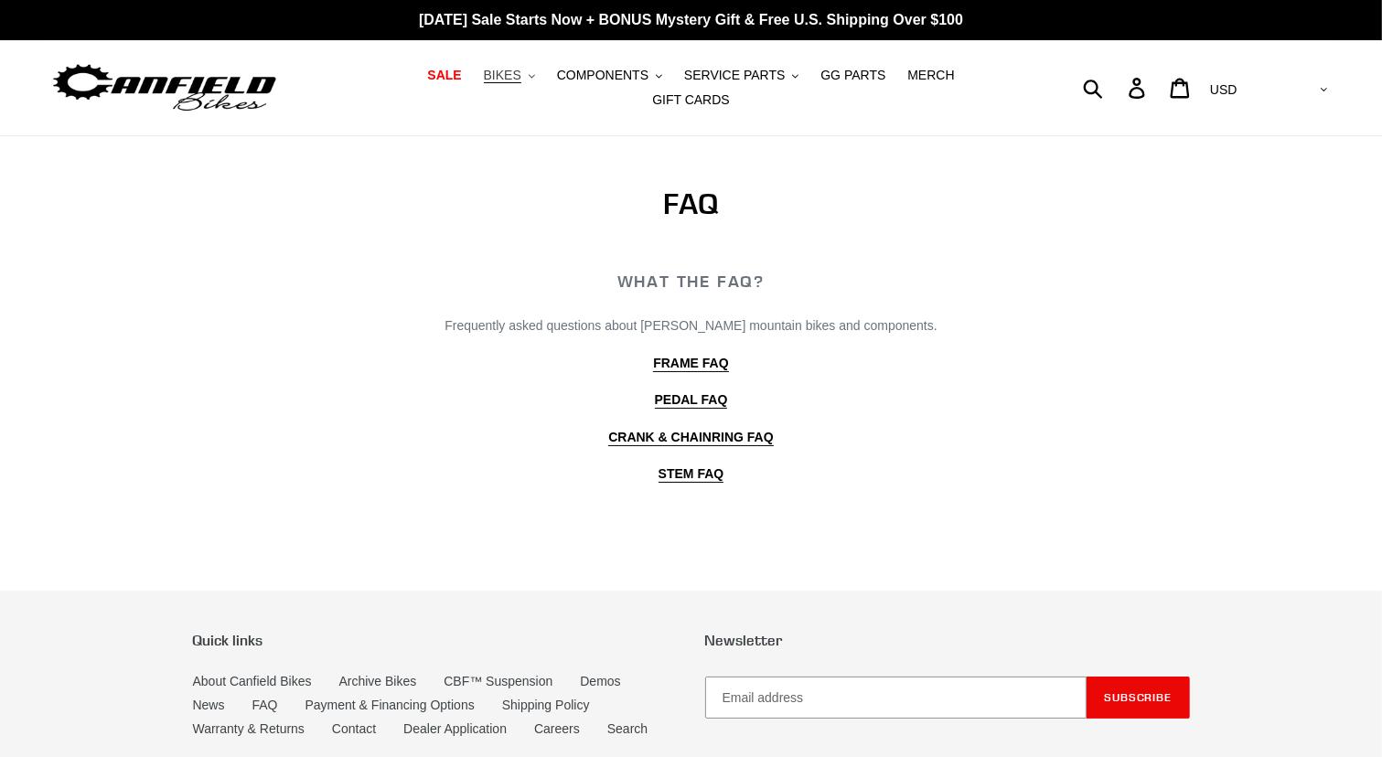
click at [486, 83] on span "BIKES" at bounding box center [503, 76] width 38 height 16
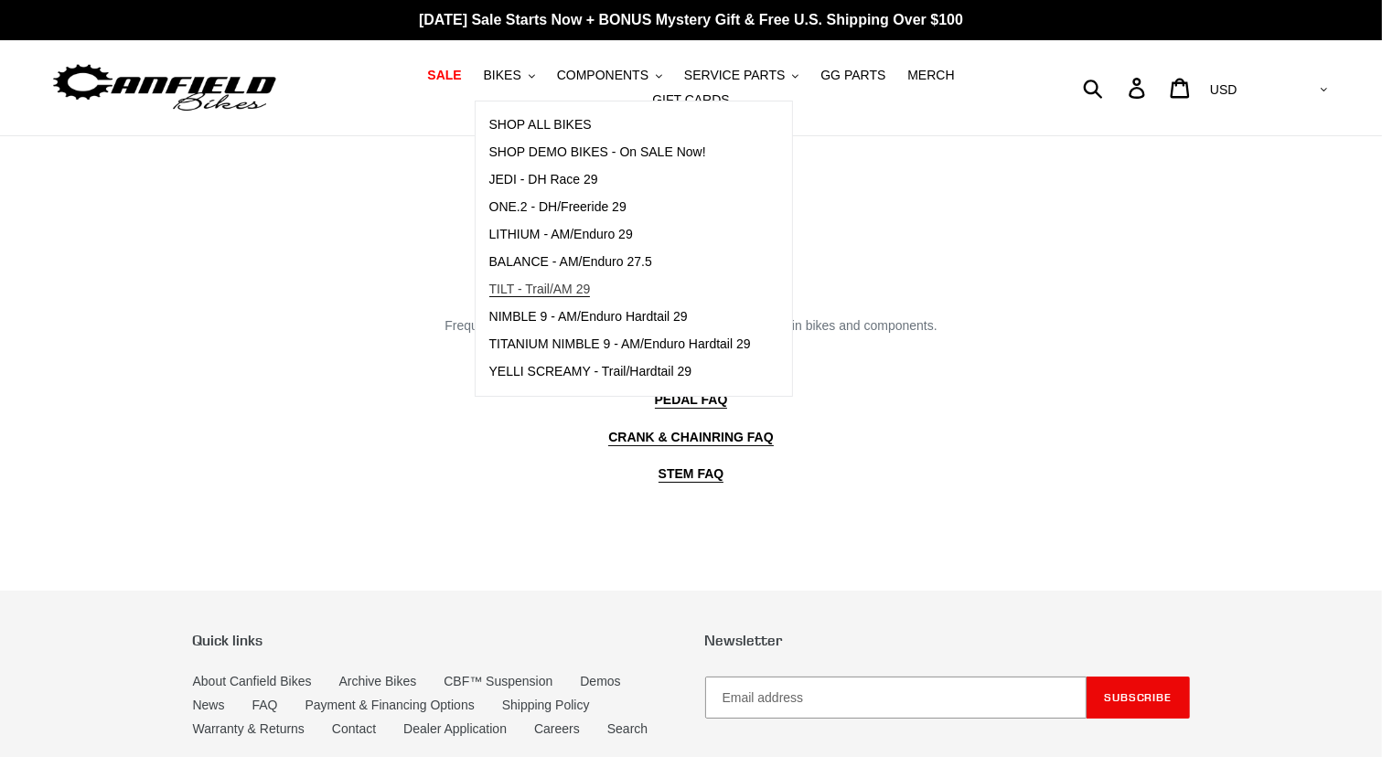
click at [553, 297] on span "TILT - Trail/AM 29" at bounding box center [540, 290] width 102 height 16
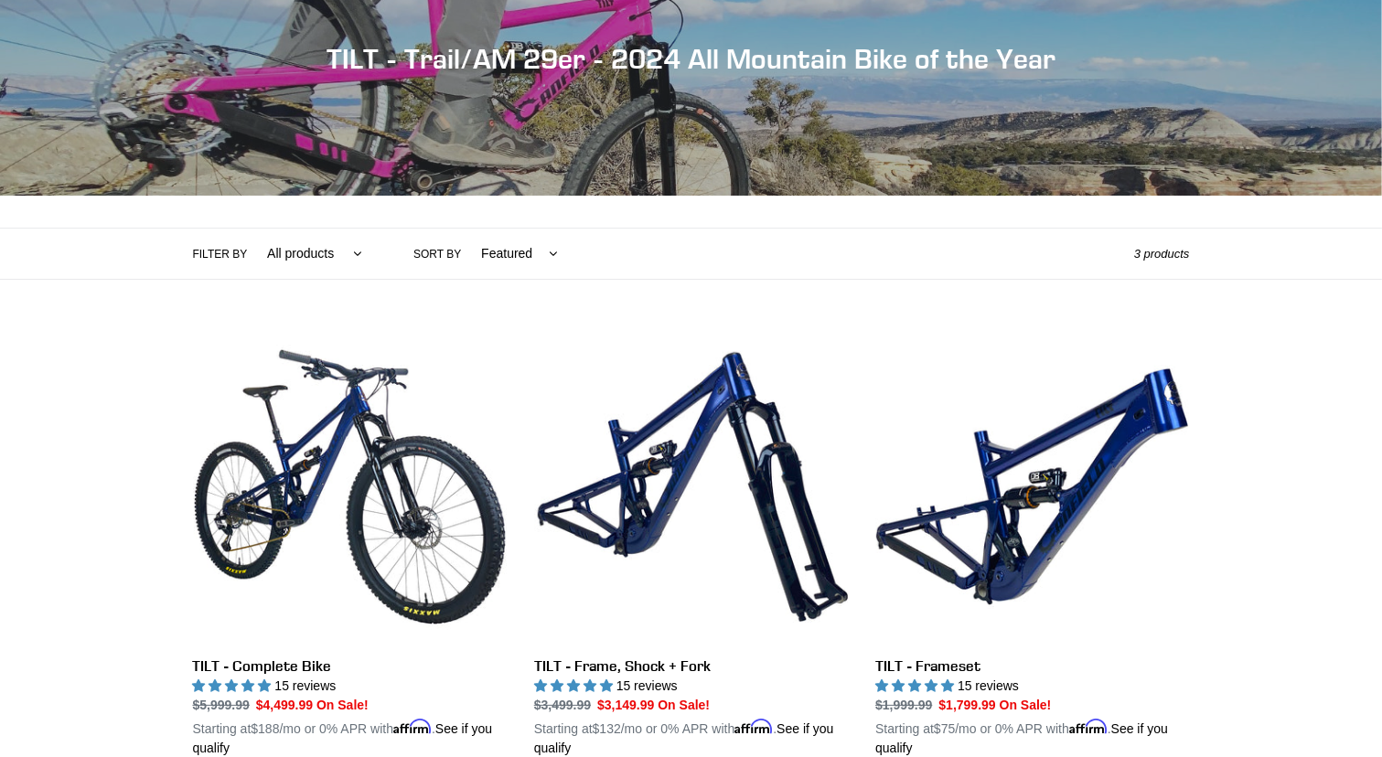
scroll to position [293, 0]
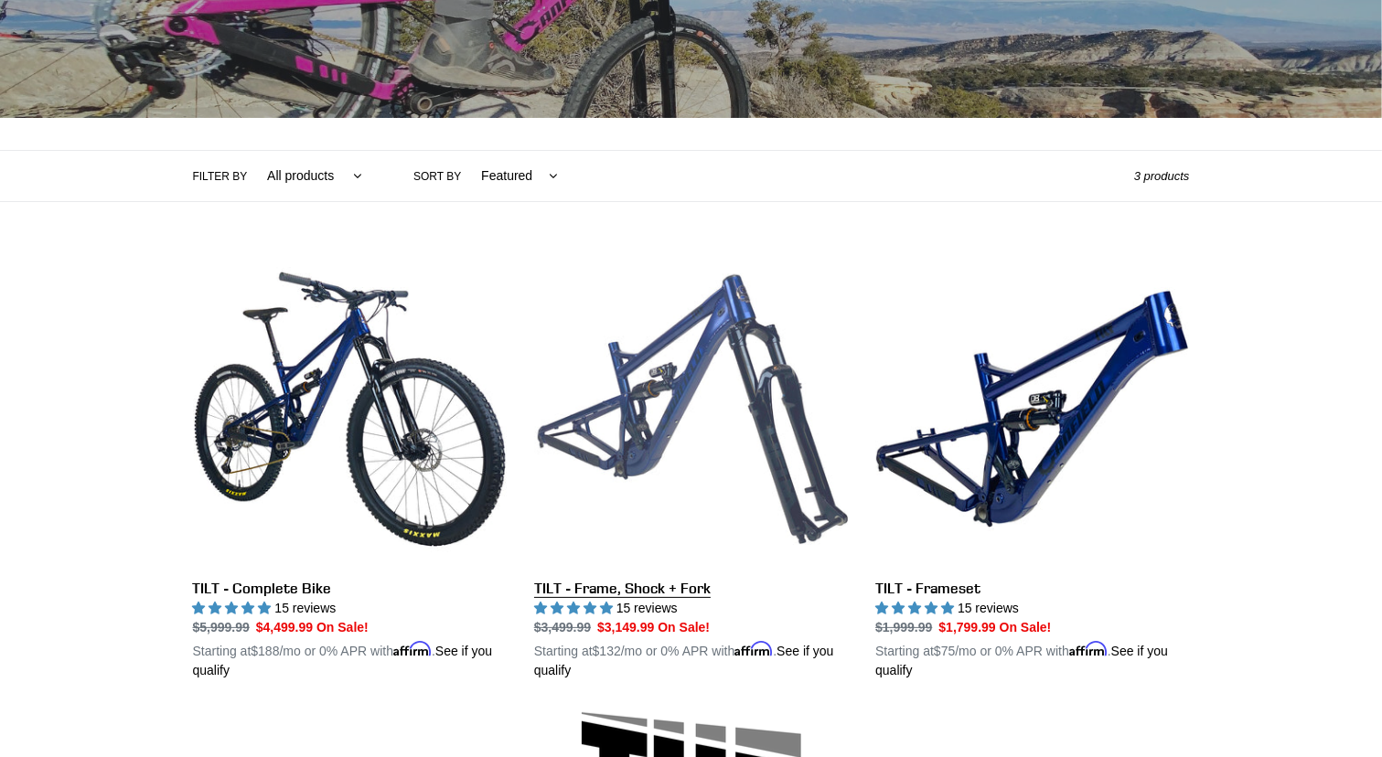
click at [701, 361] on link "TILT - Frame, Shock + Fork" at bounding box center [691, 466] width 314 height 428
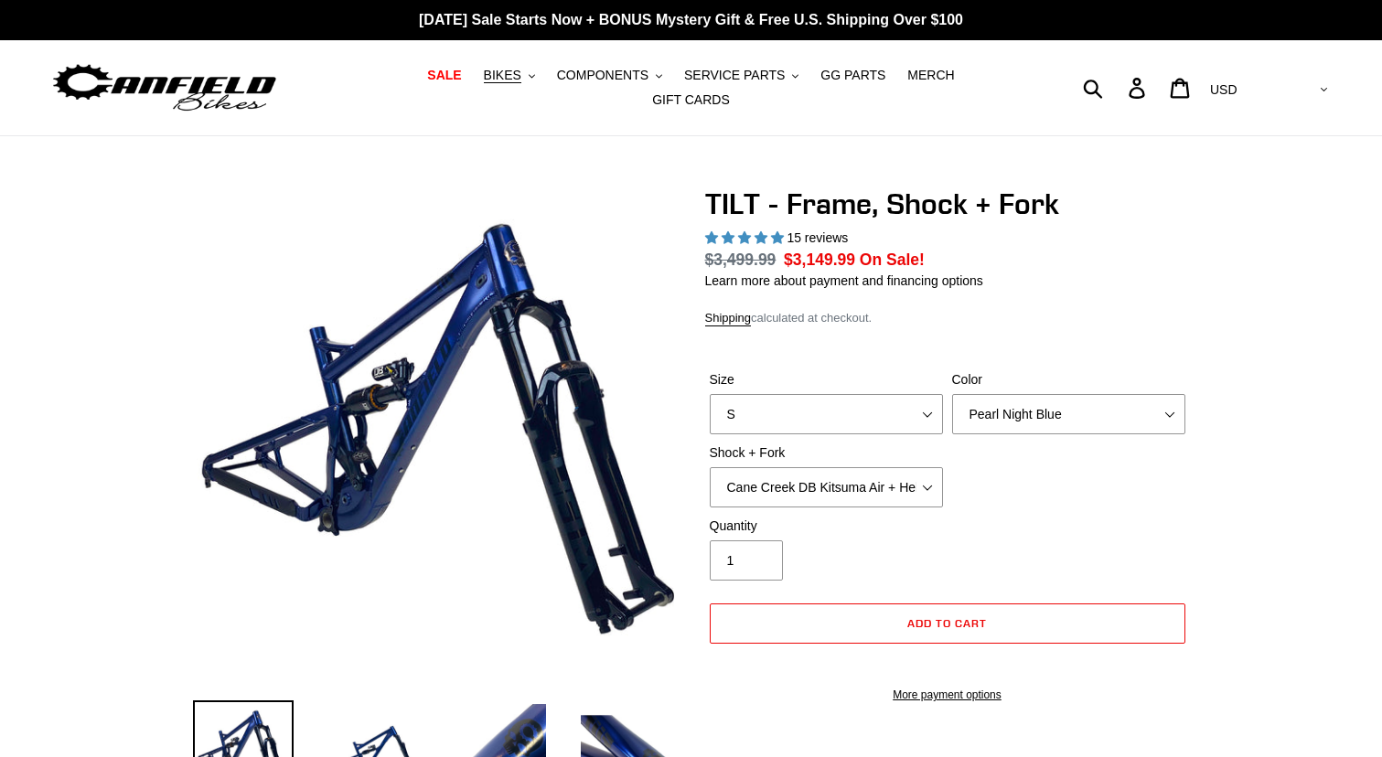
select select "highest-rating"
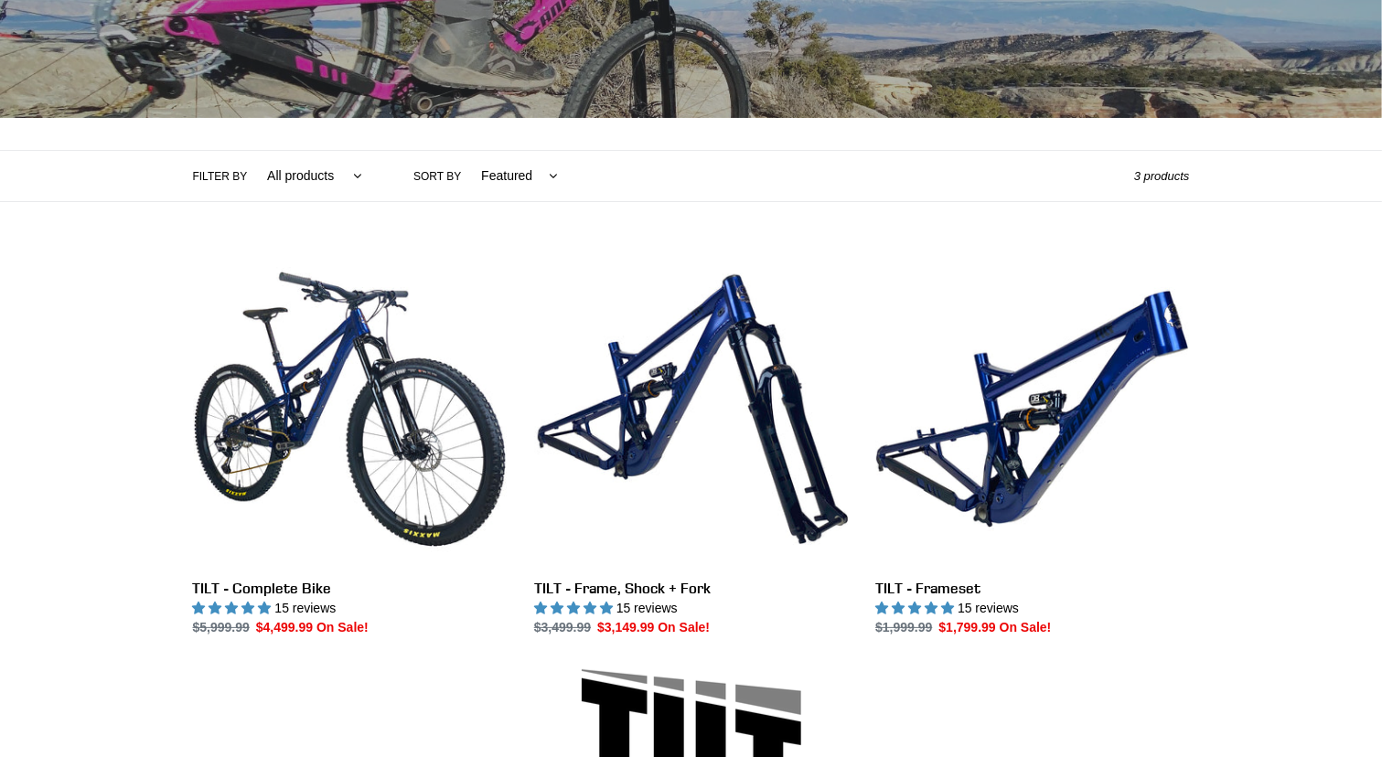
scroll to position [293, 0]
